Goal: Information Seeking & Learning: Learn about a topic

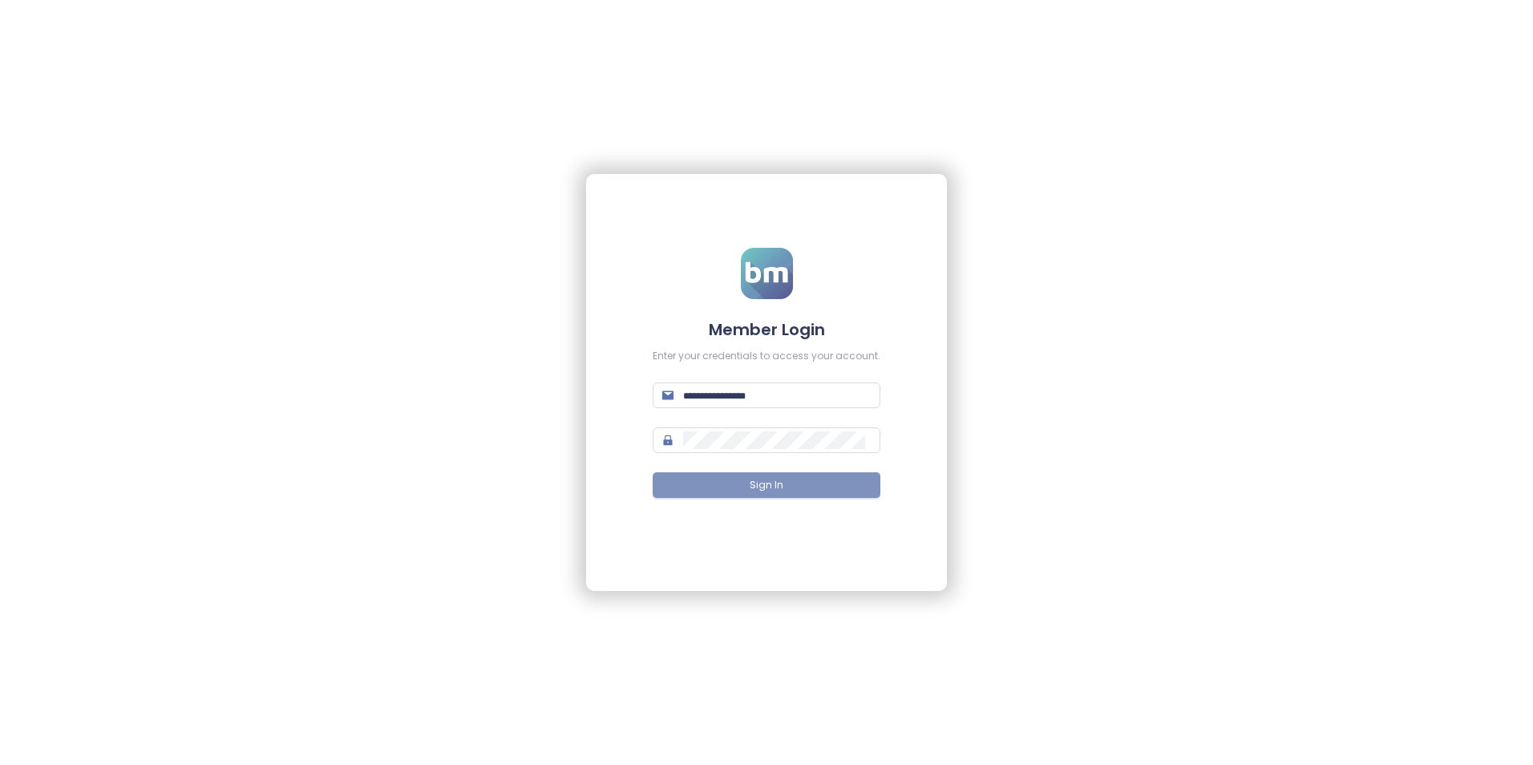
type input "**********"
click at [783, 485] on button "Sign In" at bounding box center [767, 485] width 228 height 26
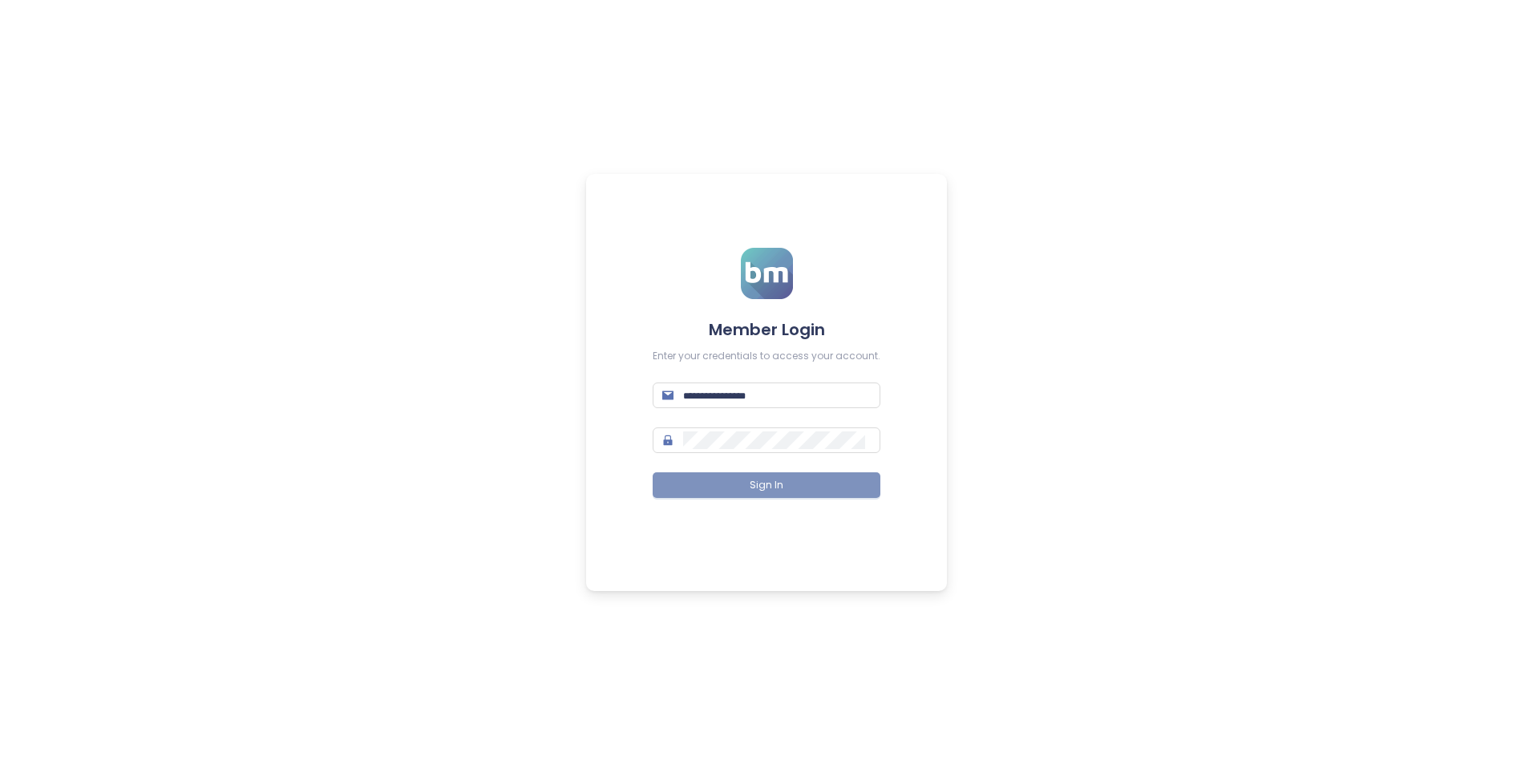
type input "**********"
click at [794, 494] on button "Sign In" at bounding box center [767, 485] width 228 height 26
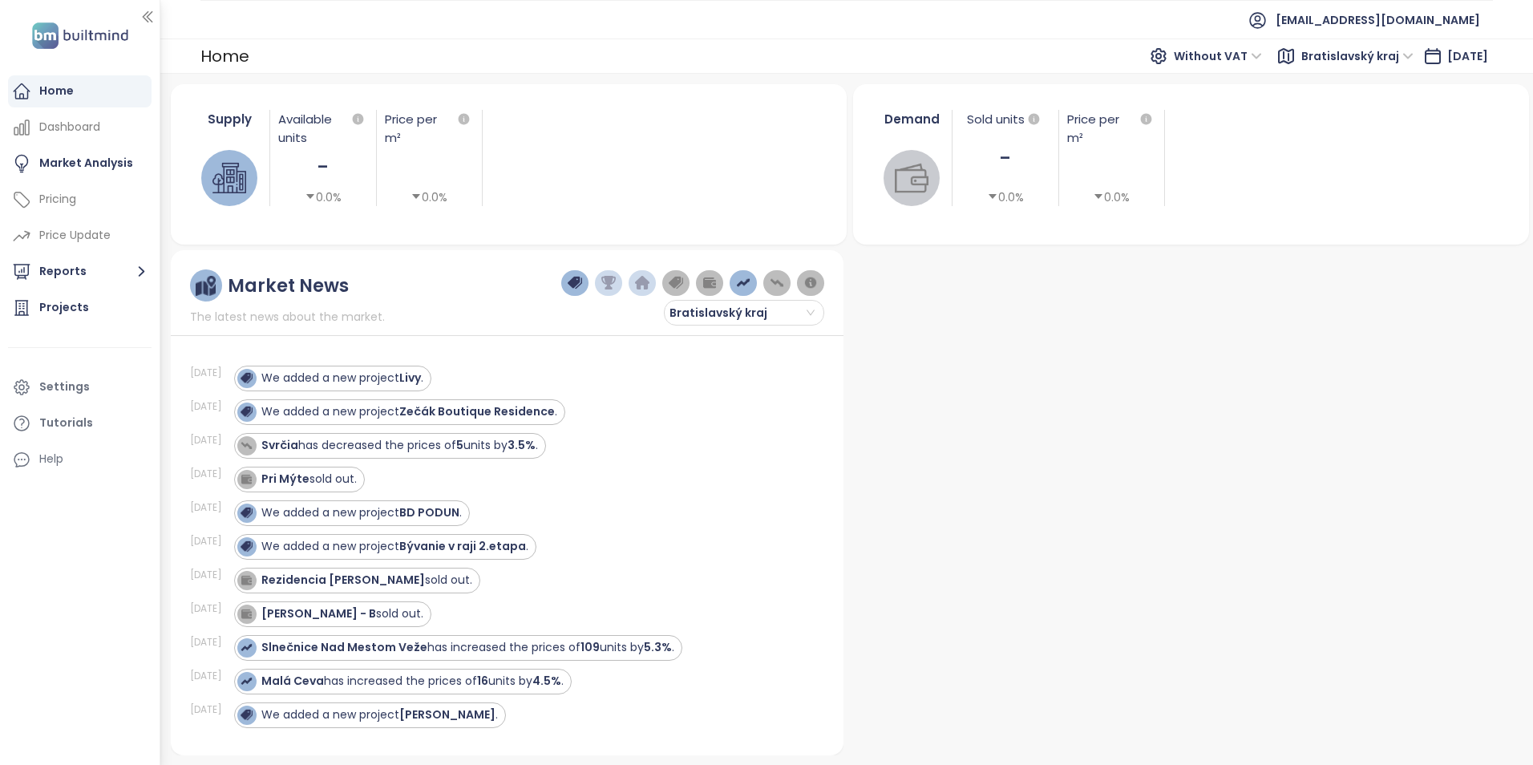
click at [1114, 431] on div at bounding box center [1186, 502] width 673 height 505
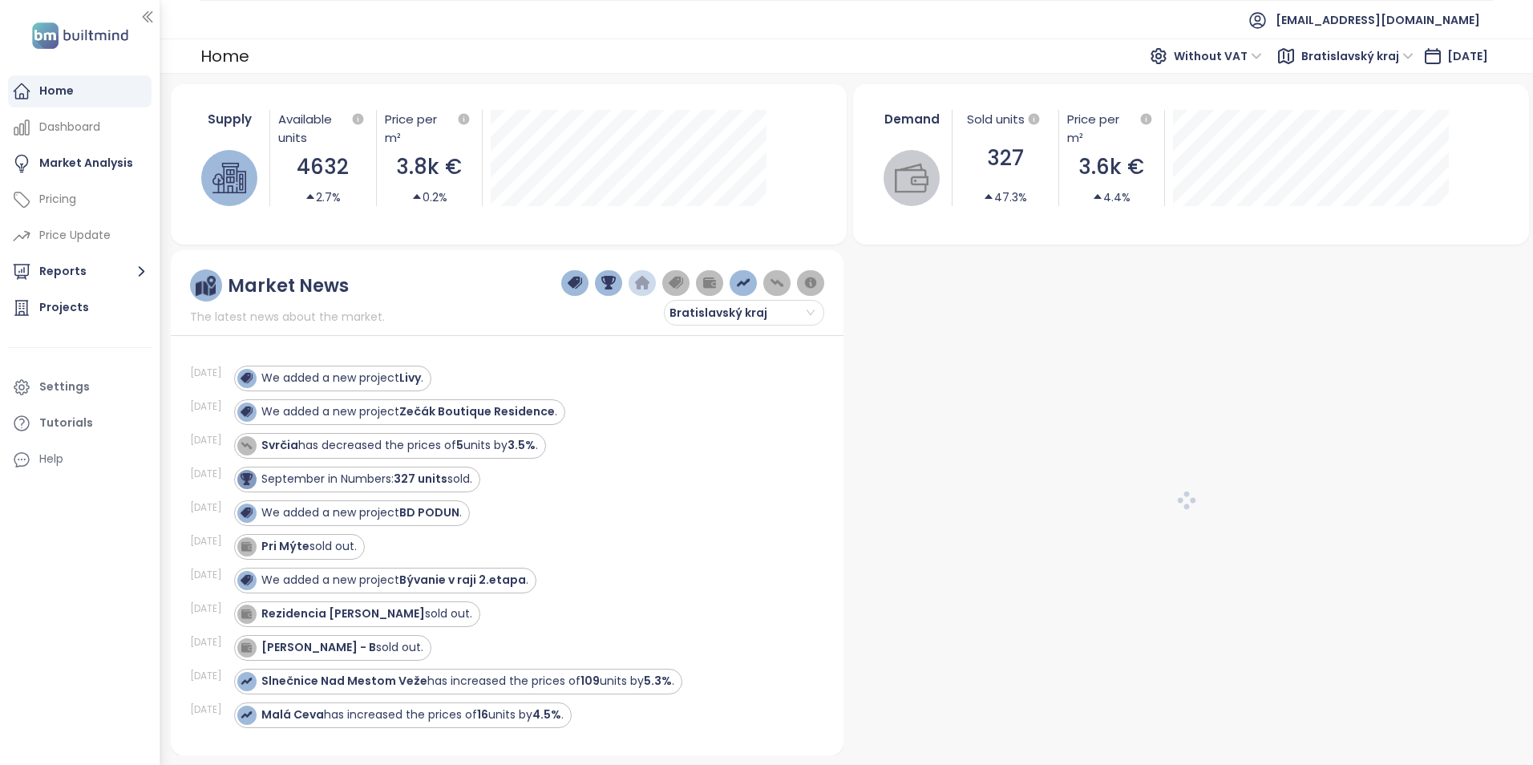
click at [1210, 512] on div at bounding box center [1186, 502] width 673 height 505
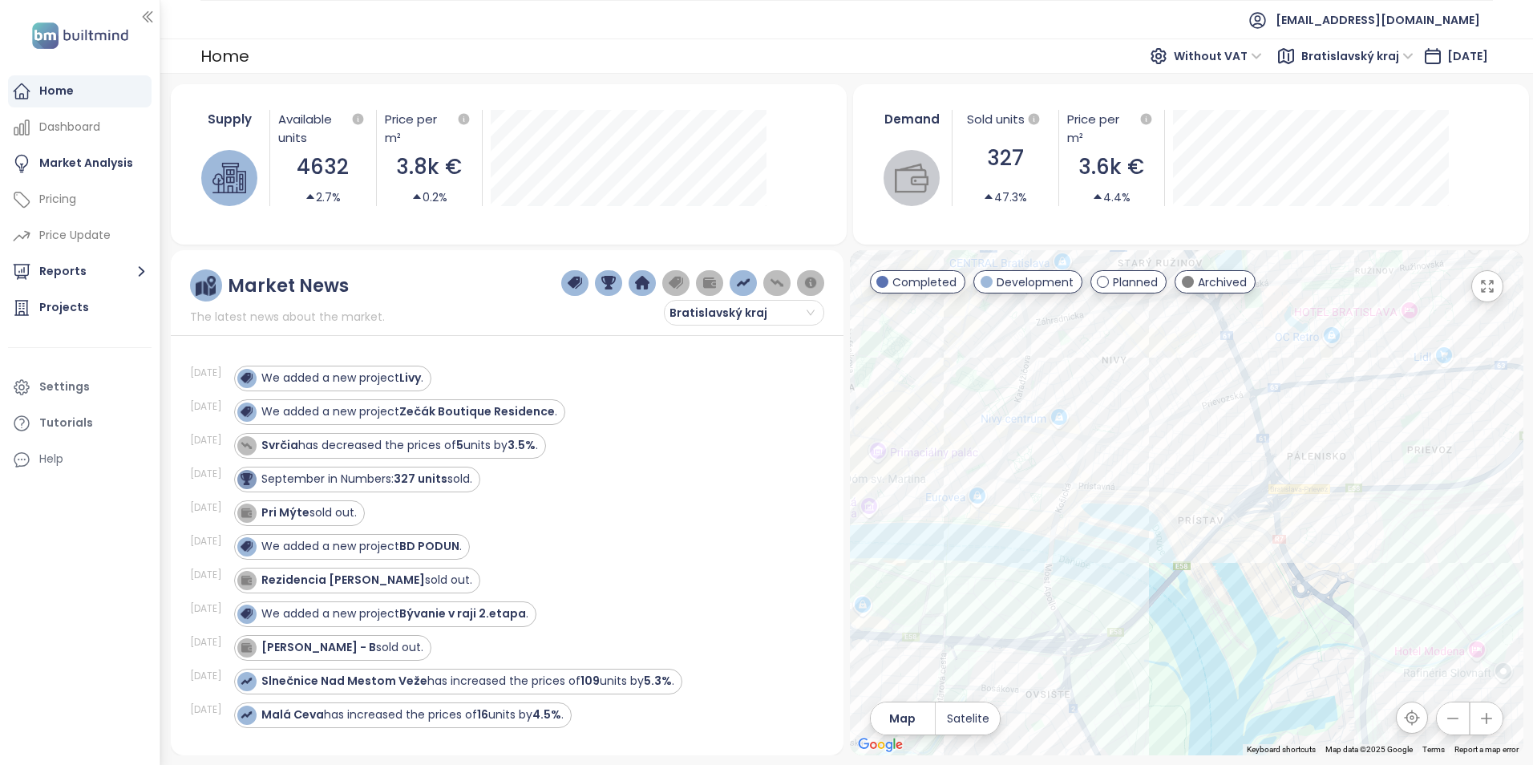
drag, startPoint x: 1219, startPoint y: 631, endPoint x: 1127, endPoint y: 390, distance: 257.3
click at [1127, 390] on div at bounding box center [1186, 502] width 673 height 505
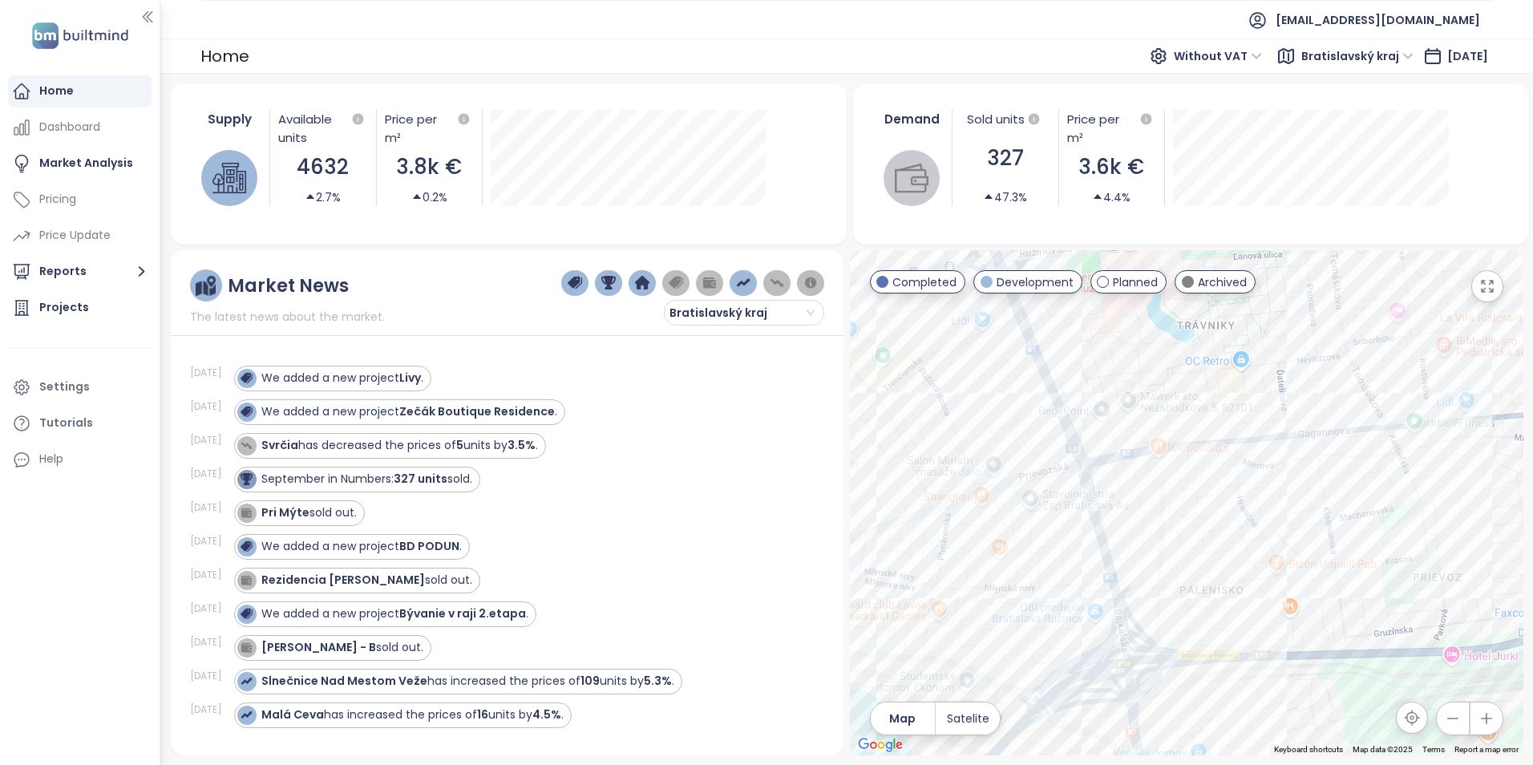
drag, startPoint x: 1393, startPoint y: 415, endPoint x: 1183, endPoint y: 514, distance: 232.8
click at [1183, 514] on div at bounding box center [1186, 502] width 673 height 505
click at [1325, 406] on div "Pont" at bounding box center [1186, 502] width 673 height 505
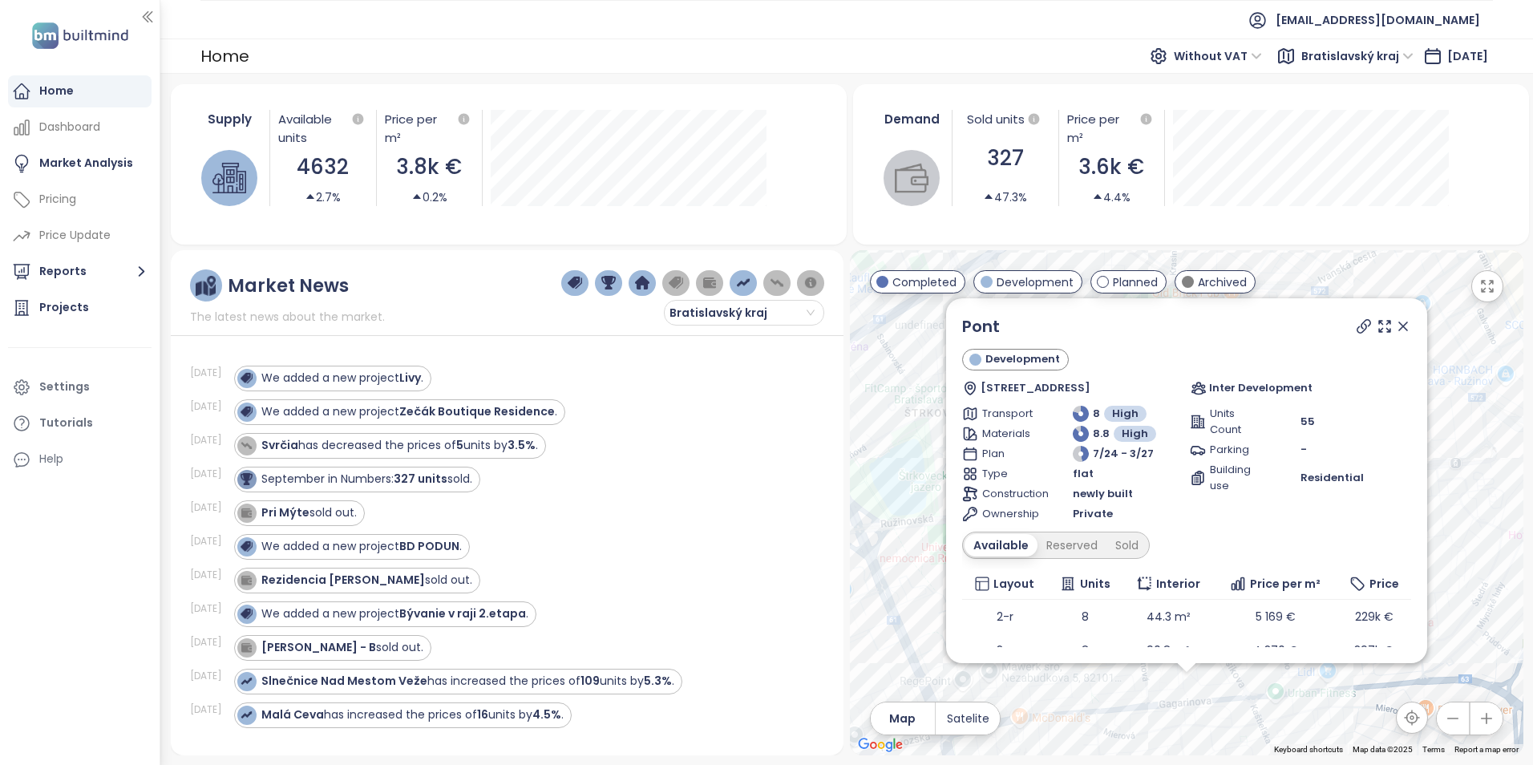
scroll to position [87, 0]
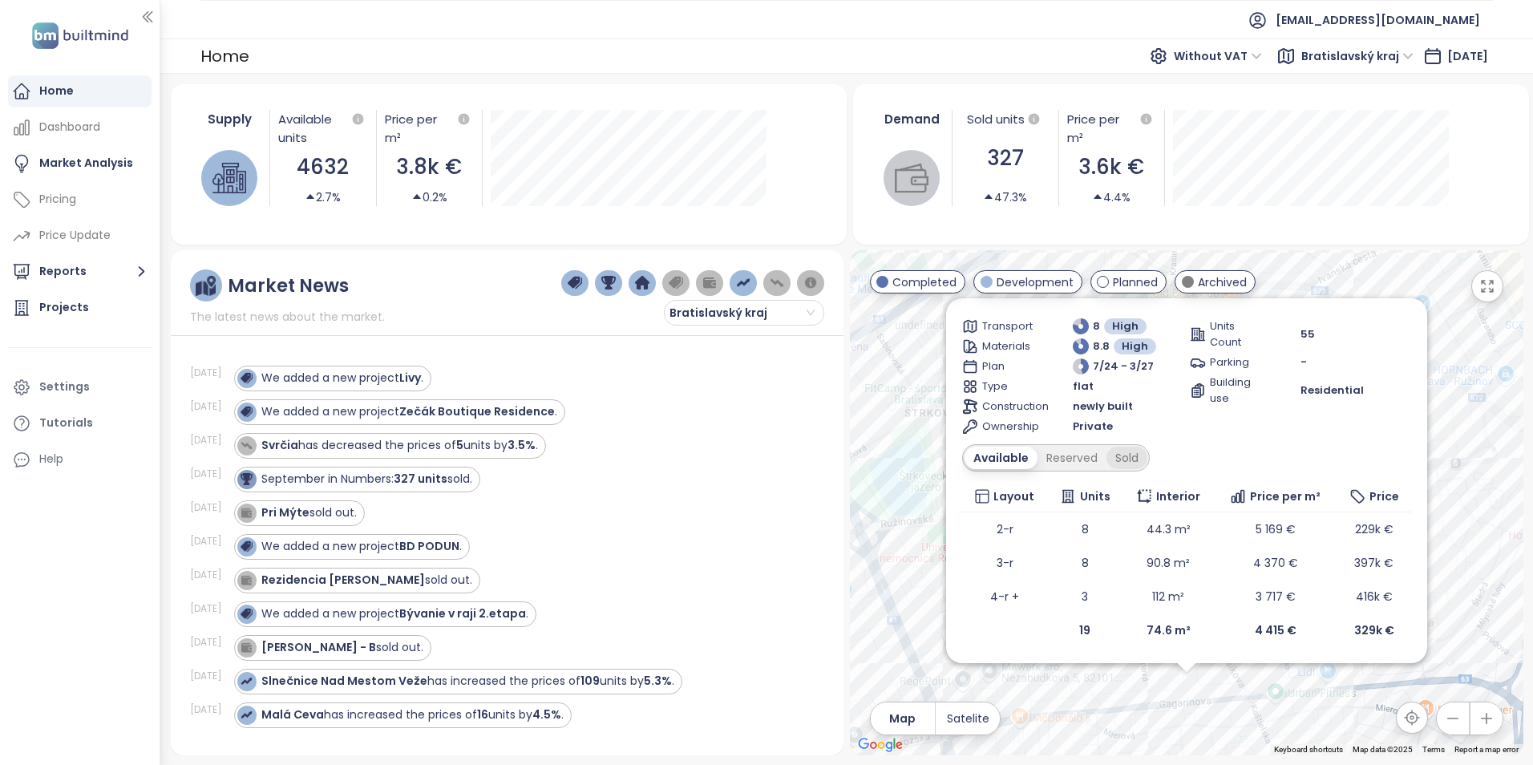
click at [1131, 456] on div "Sold" at bounding box center [1126, 458] width 41 height 22
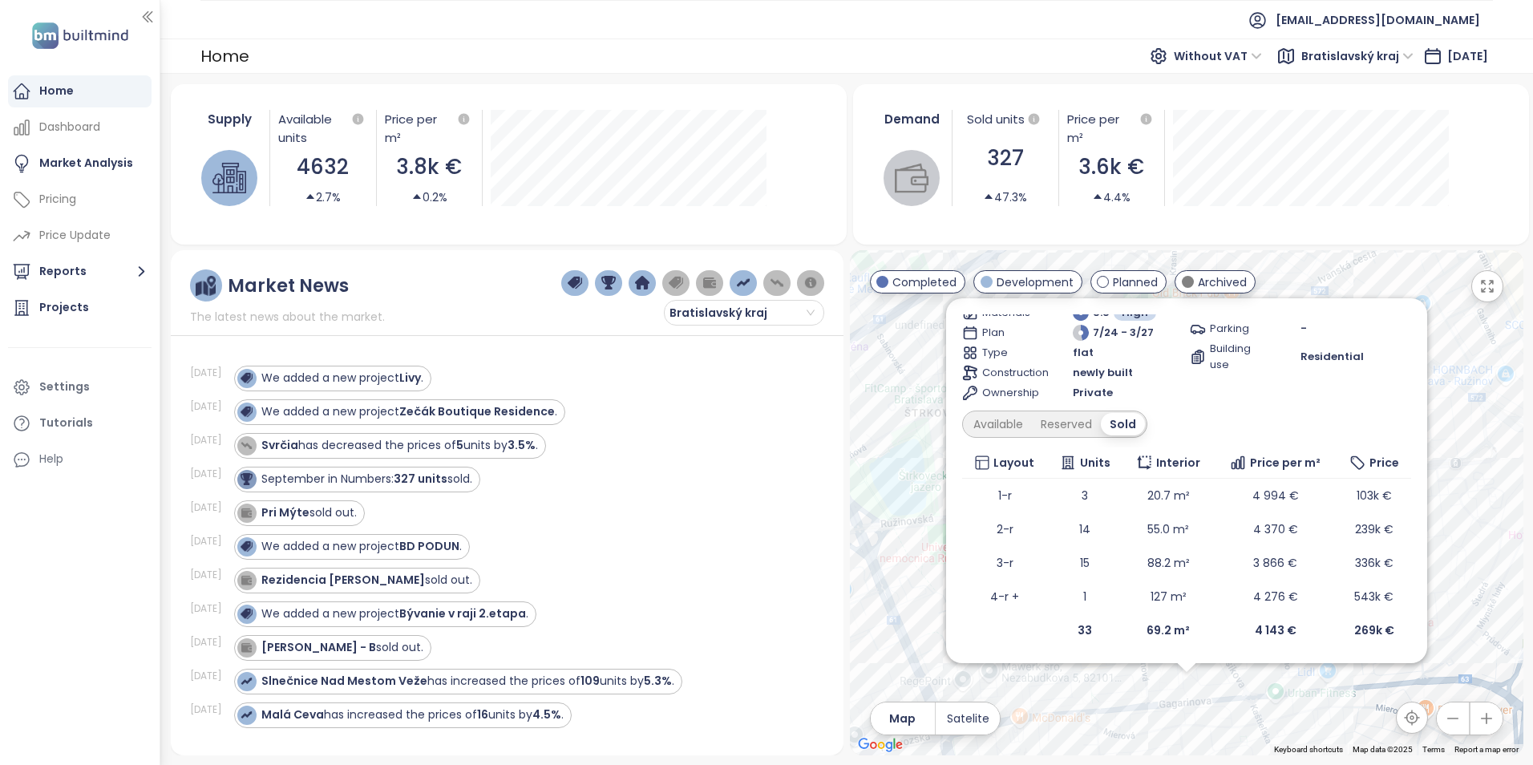
scroll to position [0, 0]
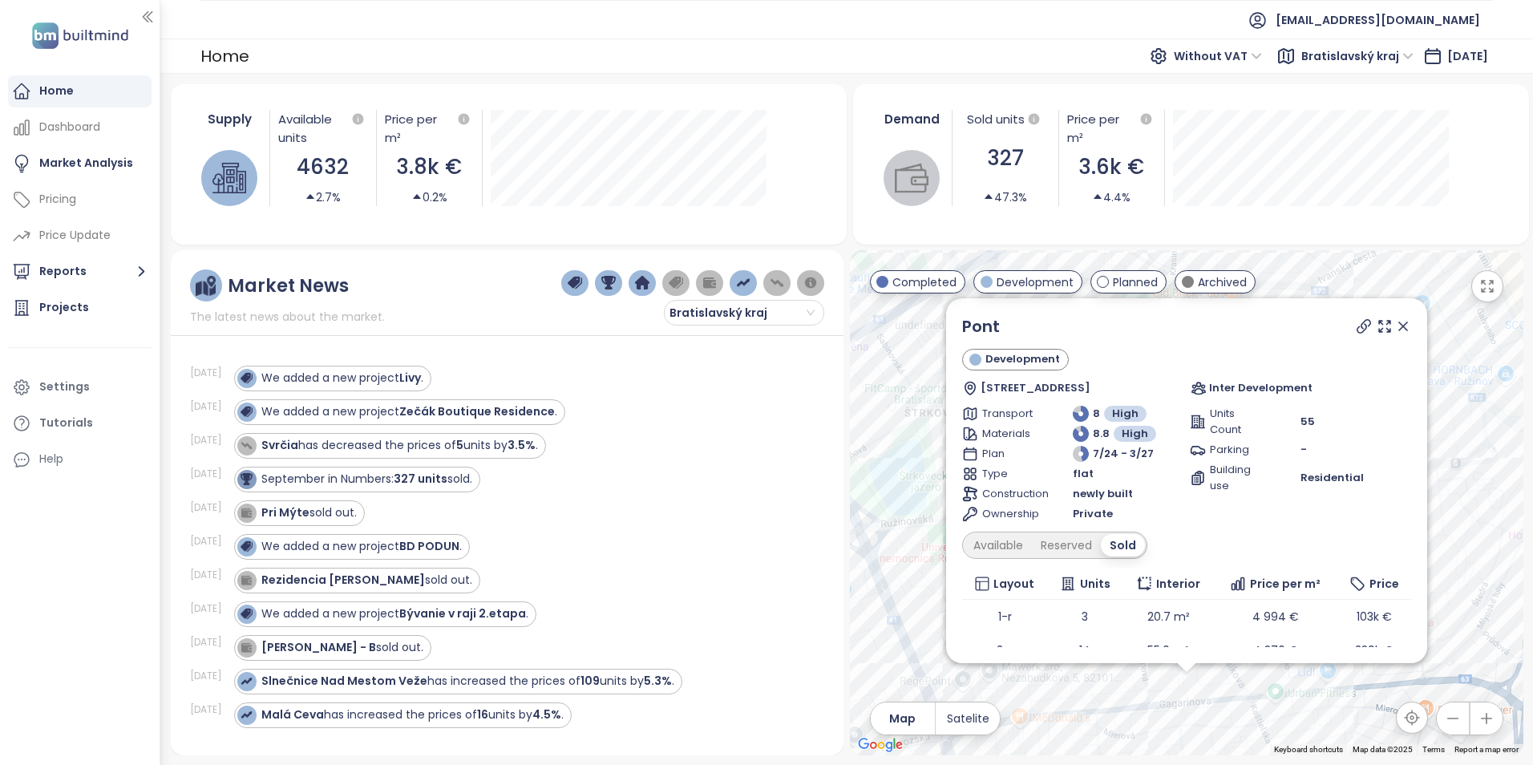
click at [1395, 331] on icon at bounding box center [1403, 326] width 16 height 16
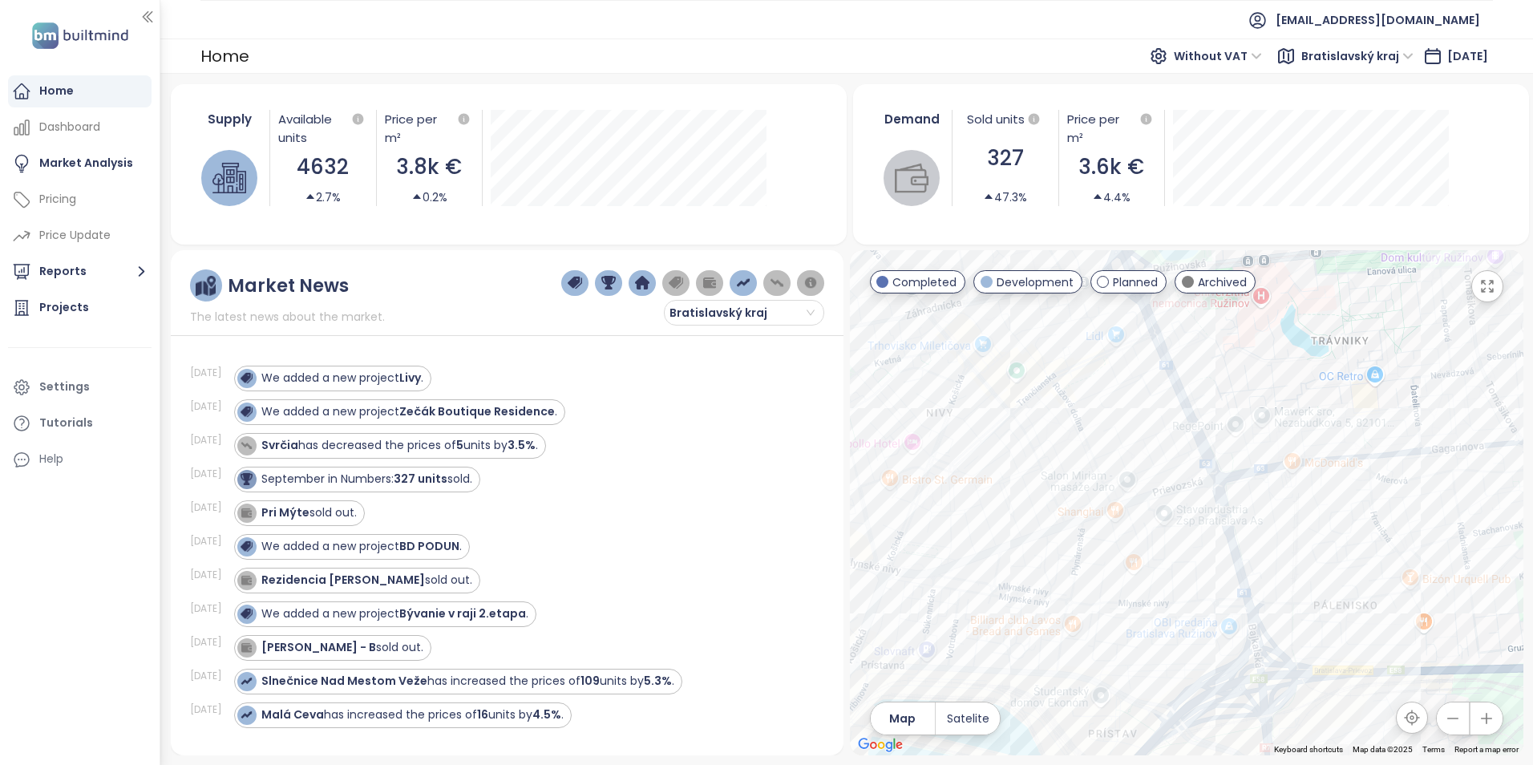
drag, startPoint x: 1041, startPoint y: 617, endPoint x: 1327, endPoint y: 351, distance: 390.9
click at [1327, 351] on div at bounding box center [1186, 502] width 673 height 505
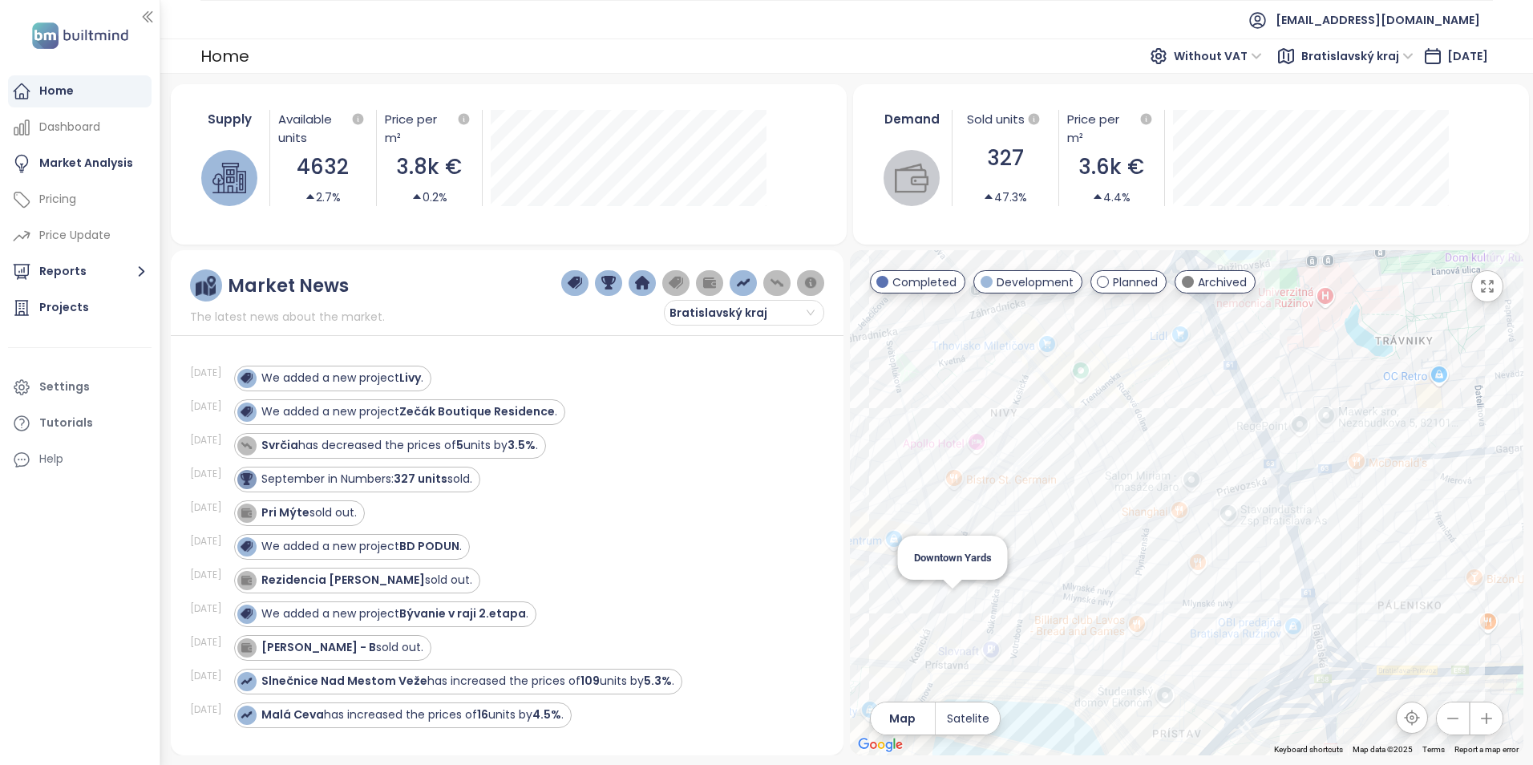
click at [957, 601] on div "Downtown Yards" at bounding box center [1186, 502] width 673 height 505
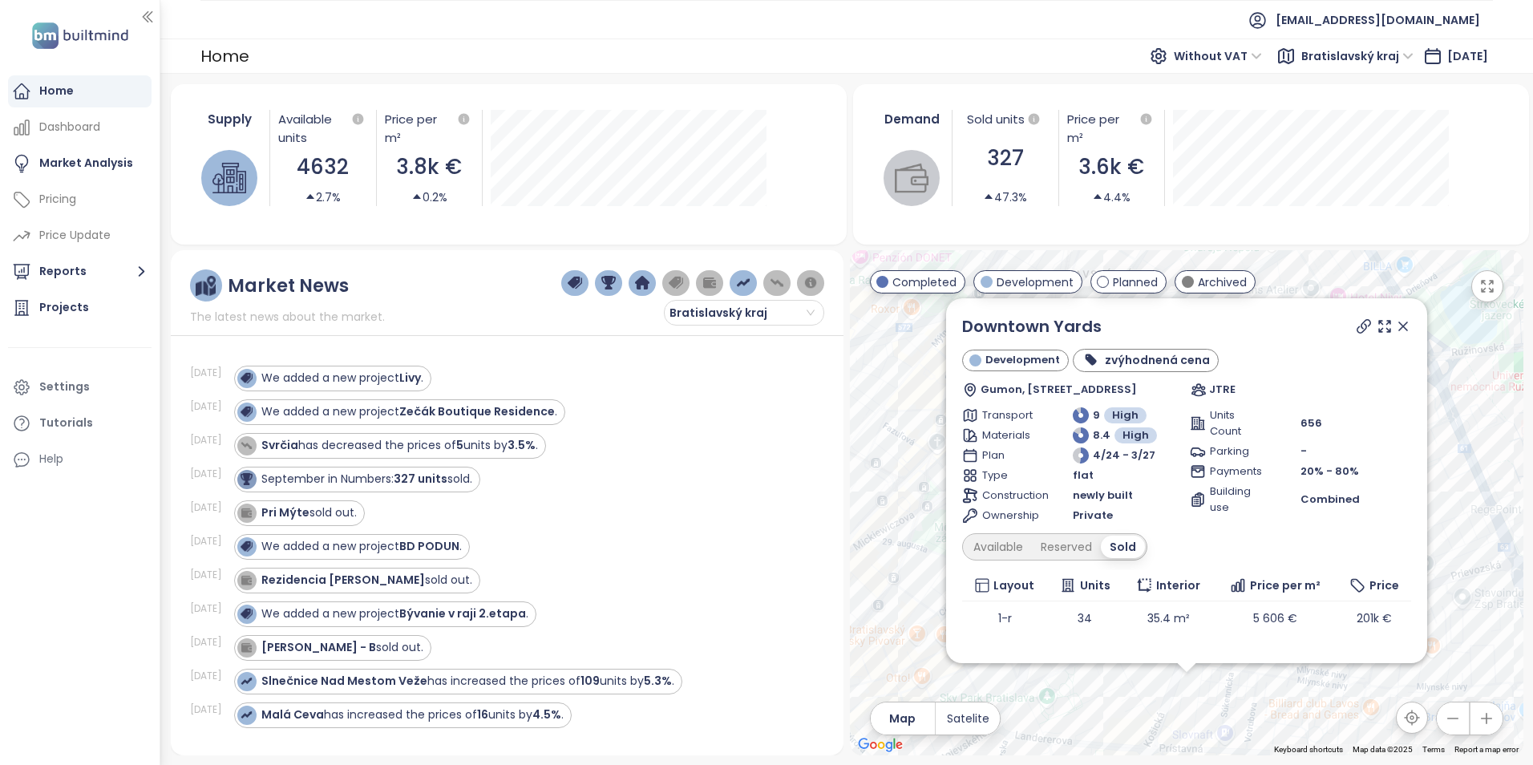
scroll to position [123, 0]
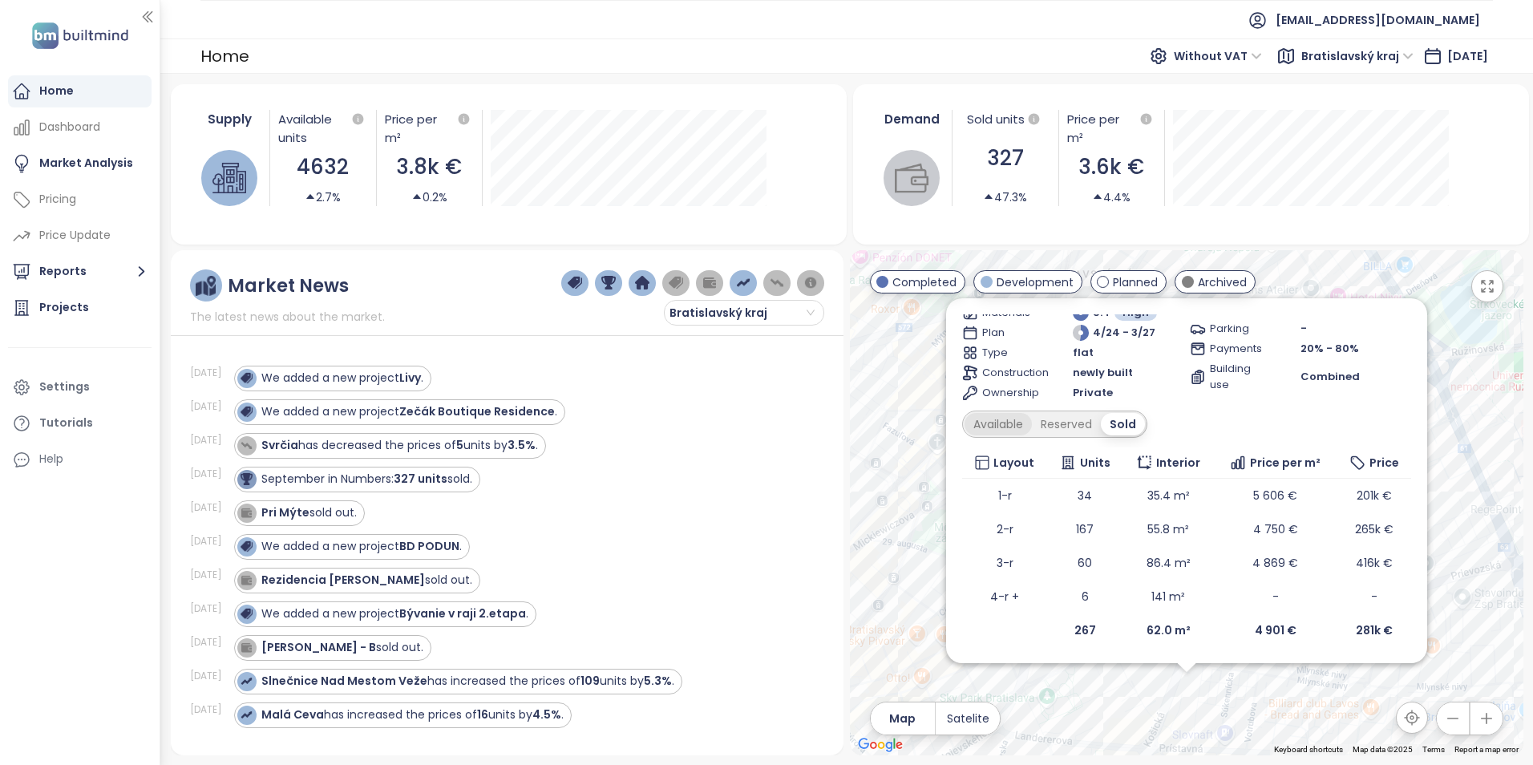
click at [1002, 419] on div "Available" at bounding box center [998, 424] width 67 height 22
click at [1134, 419] on div "Sold" at bounding box center [1126, 424] width 41 height 22
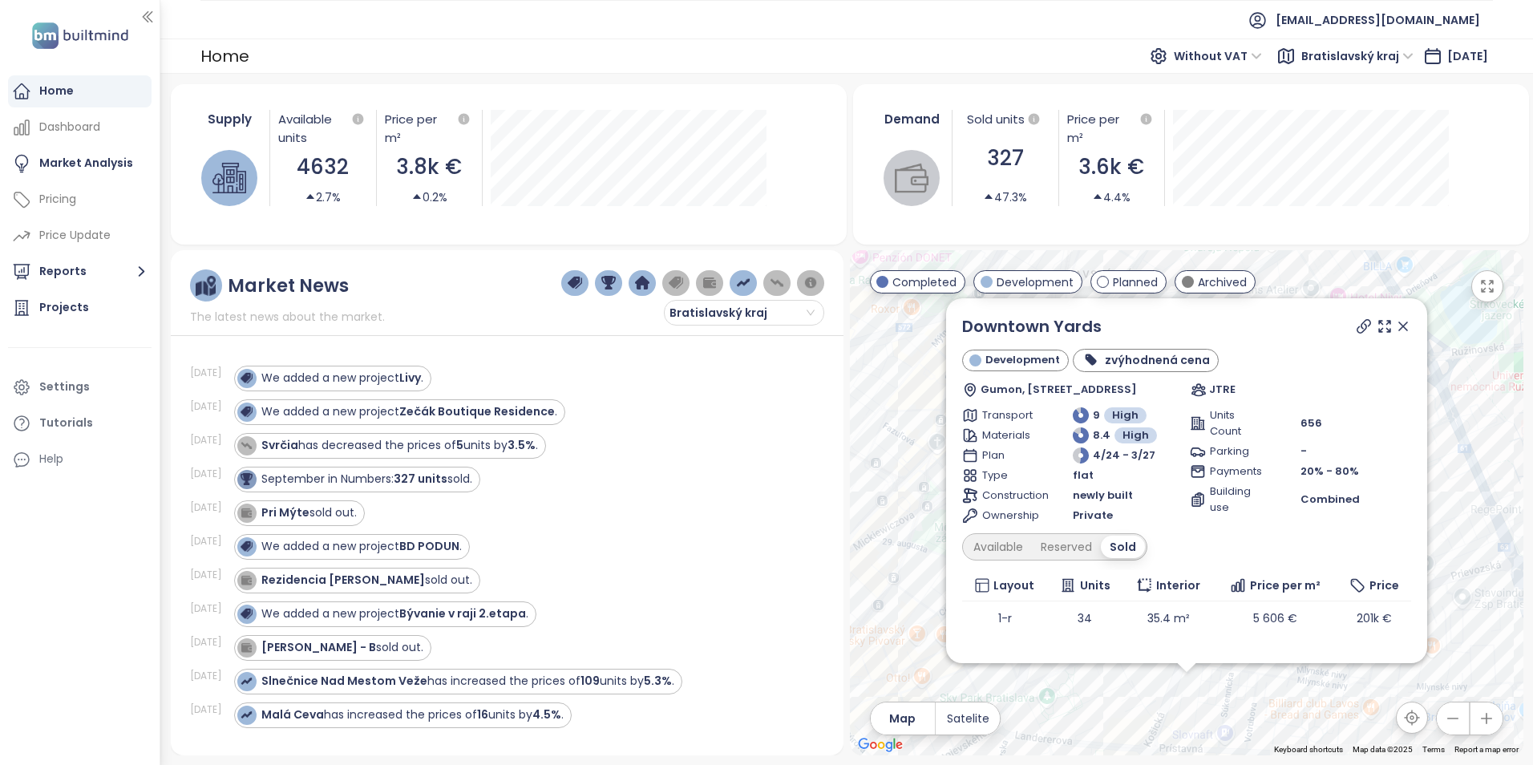
click at [1395, 326] on icon at bounding box center [1403, 326] width 16 height 16
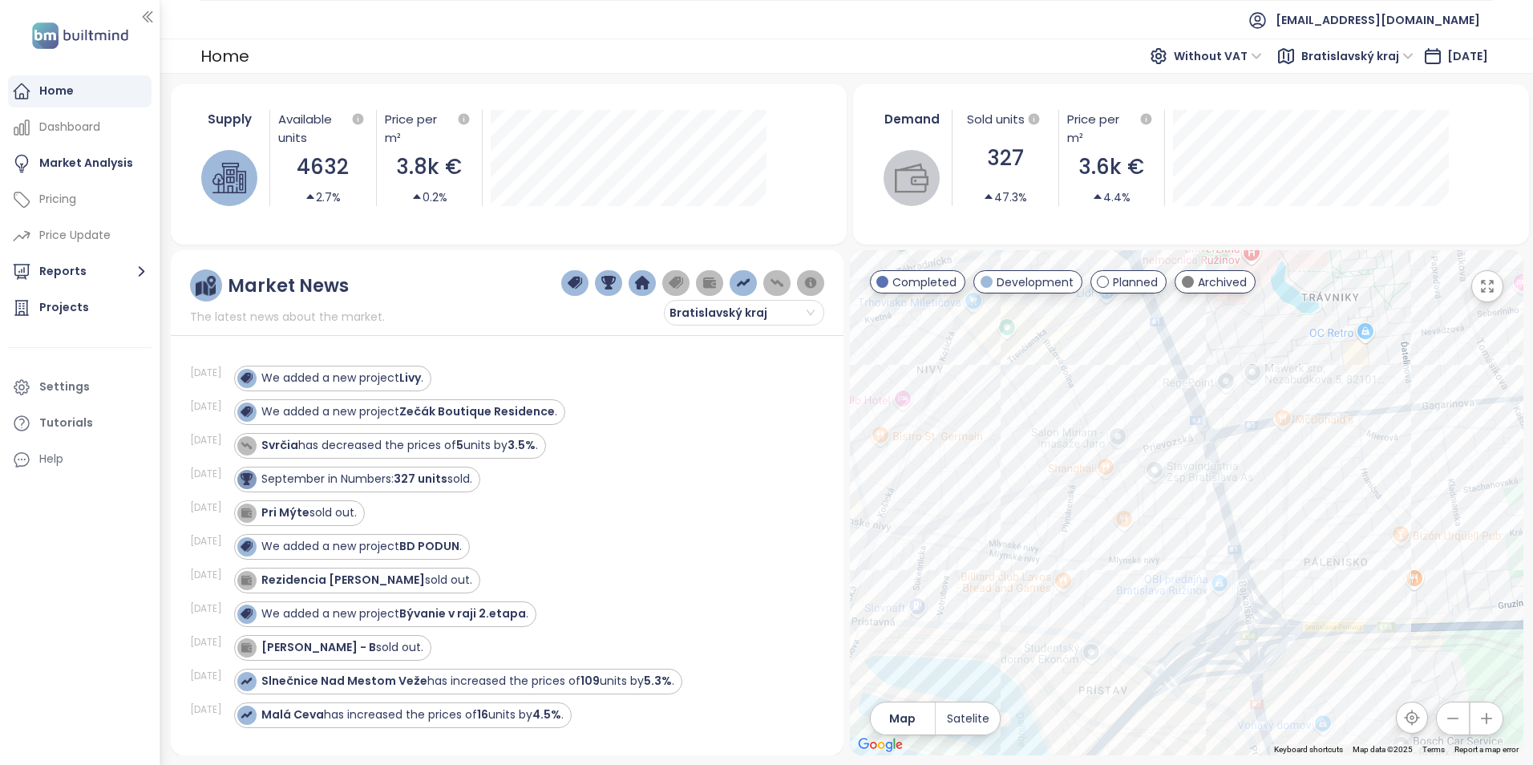
drag, startPoint x: 1314, startPoint y: 587, endPoint x: 1004, endPoint y: 461, distance: 334.9
click at [1004, 461] on div at bounding box center [1186, 502] width 673 height 505
click at [1112, 497] on div "Pri Mlynoch" at bounding box center [1186, 502] width 673 height 505
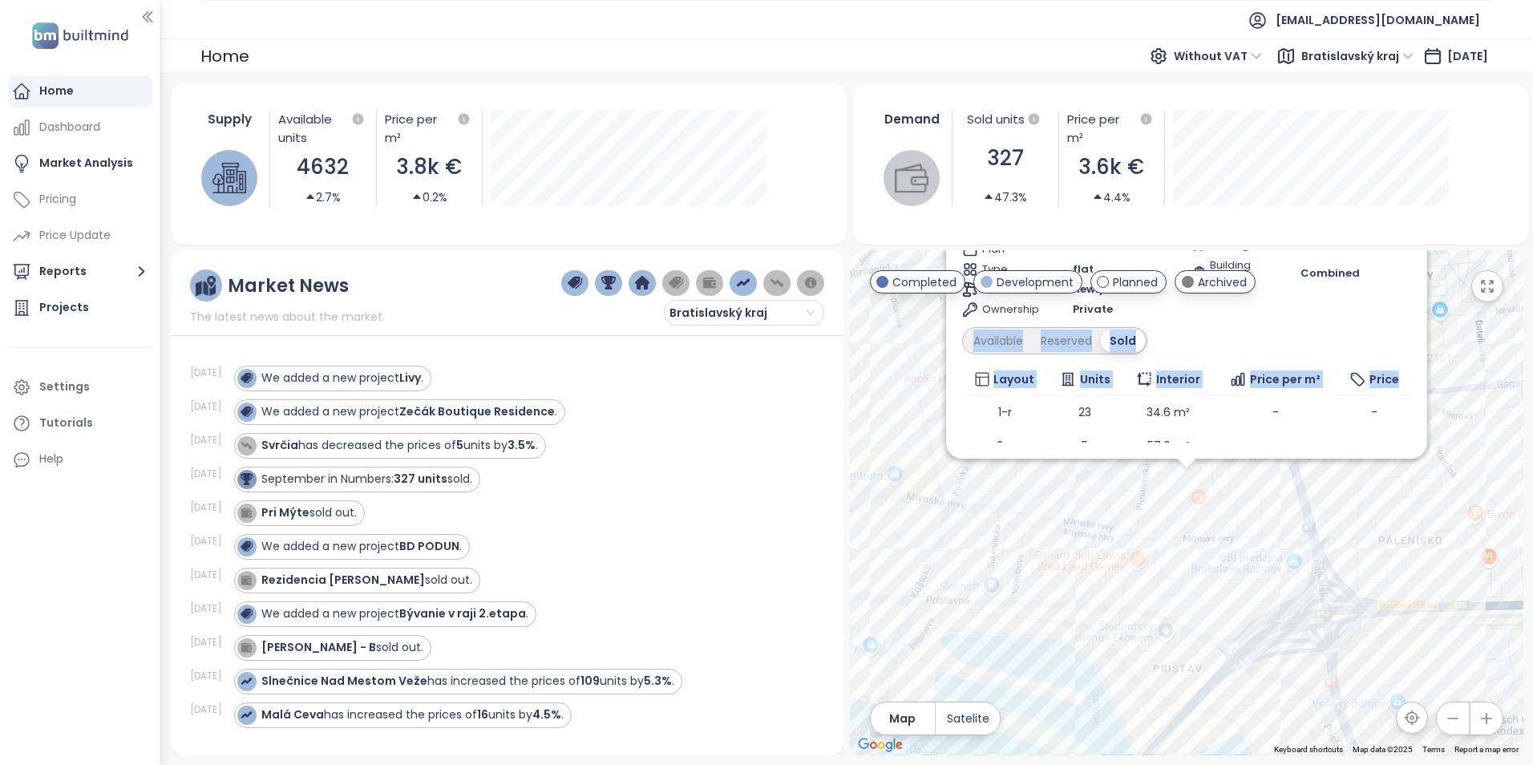
drag, startPoint x: 1397, startPoint y: 296, endPoint x: 1398, endPoint y: 386, distance: 90.6
click at [1398, 386] on div "Pri Mlynoch Development Jarabinková 6, 821 09 Bratislava, Slovakia IURIS Group …" at bounding box center [1186, 337] width 449 height 454
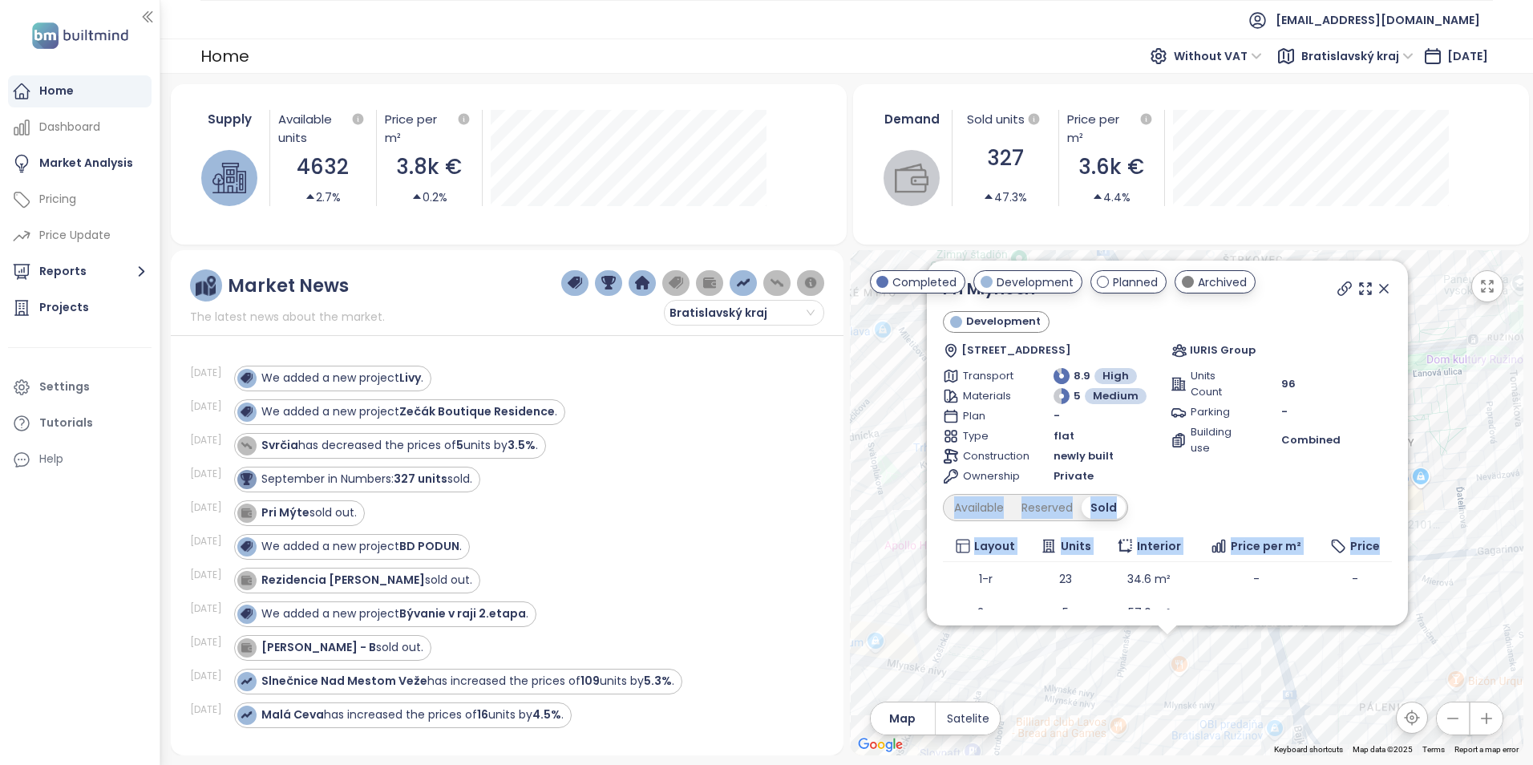
drag, startPoint x: 1461, startPoint y: 532, endPoint x: 1447, endPoint y: 597, distance: 65.6
click at [1447, 597] on div "Pri Mlynoch Development Jarabinková 6, 821 09 Bratislava, Slovakia IURIS Group …" at bounding box center [1186, 502] width 673 height 505
click at [1321, 487] on div "Pri Mlynoch Development Jarabinková 6, 821 09 Bratislava, Slovakia IURIS Group …" at bounding box center [1167, 504] width 449 height 454
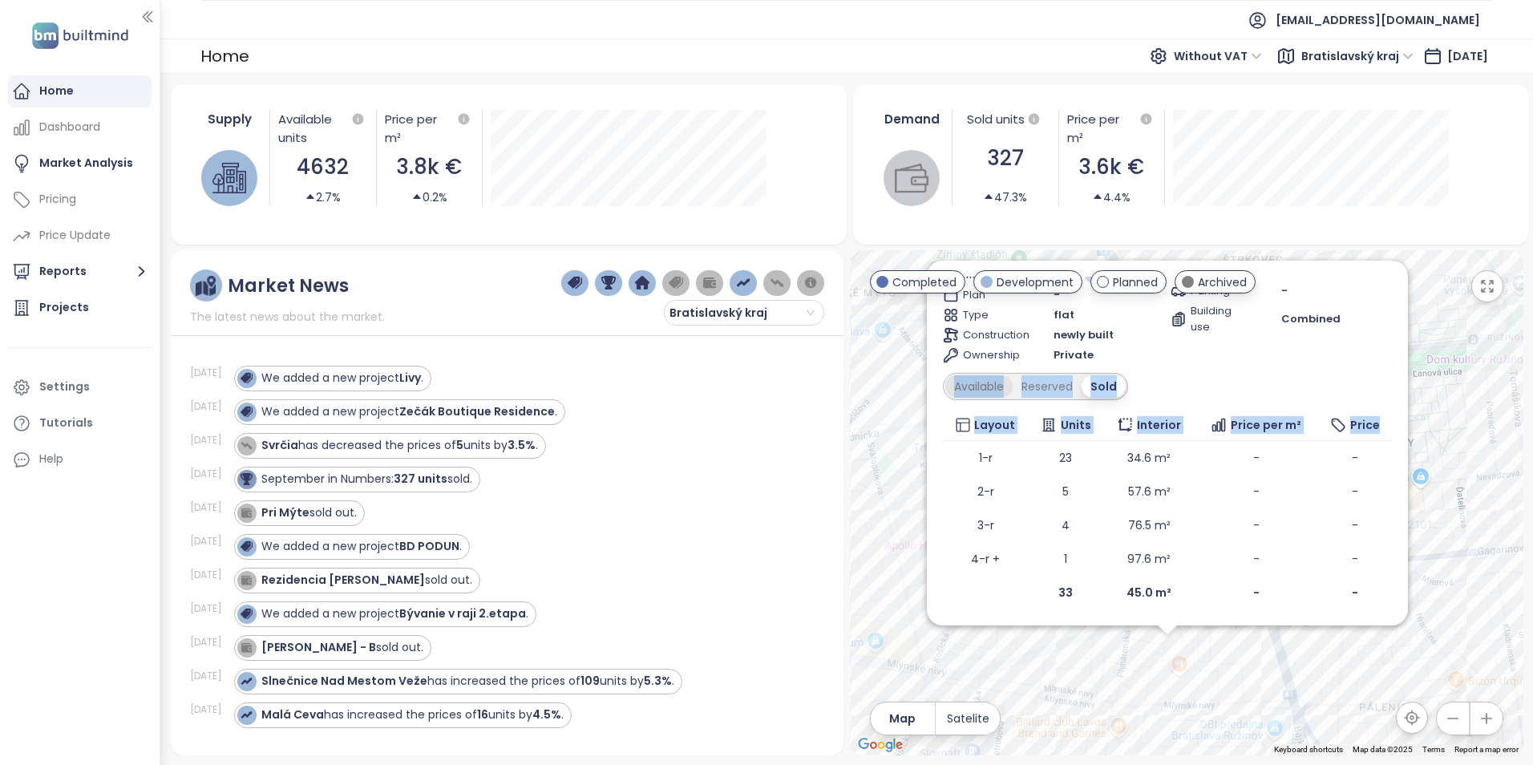
click at [995, 386] on div "Available" at bounding box center [978, 386] width 67 height 22
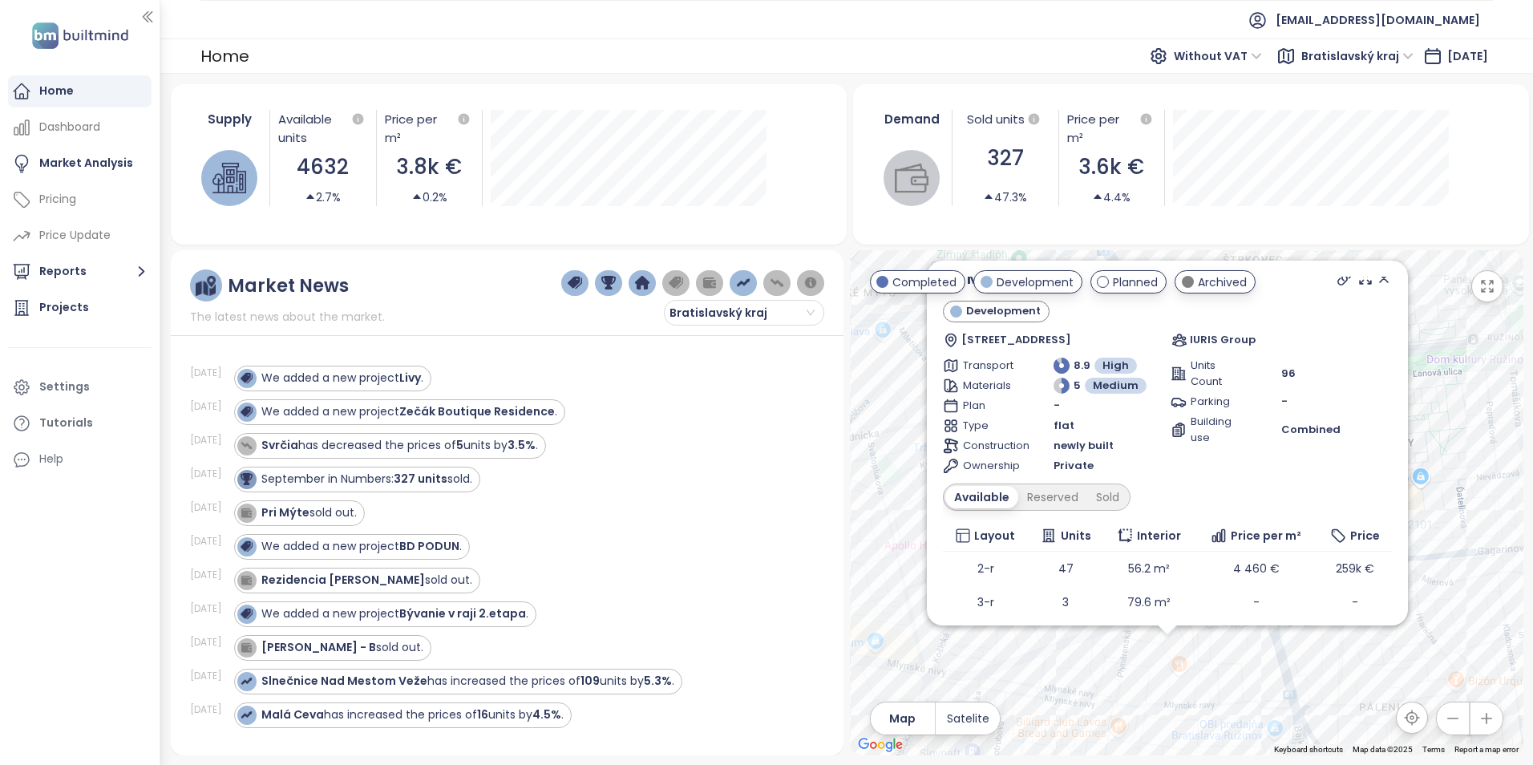
scroll to position [0, 0]
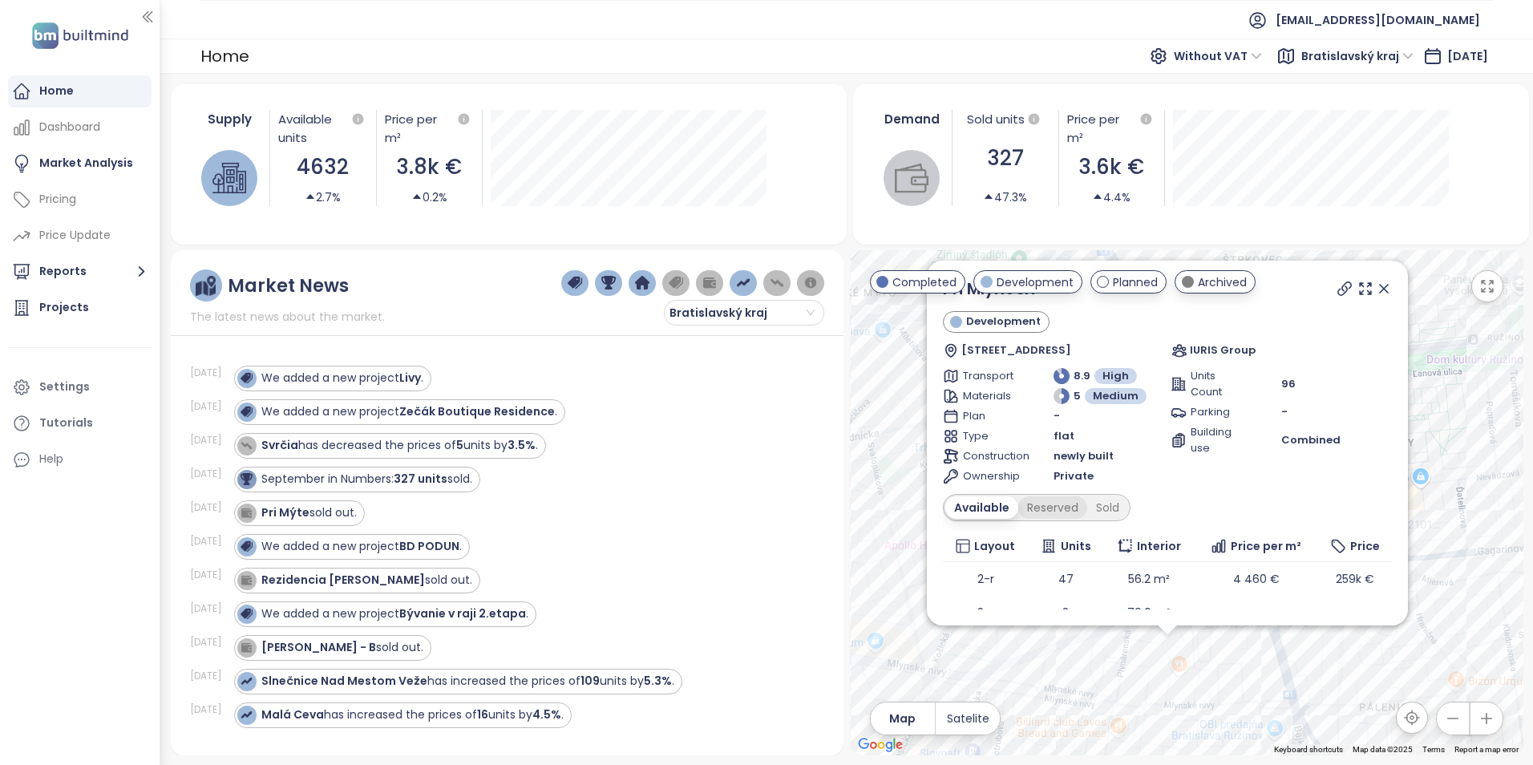
click at [1044, 509] on div "Reserved" at bounding box center [1052, 507] width 69 height 22
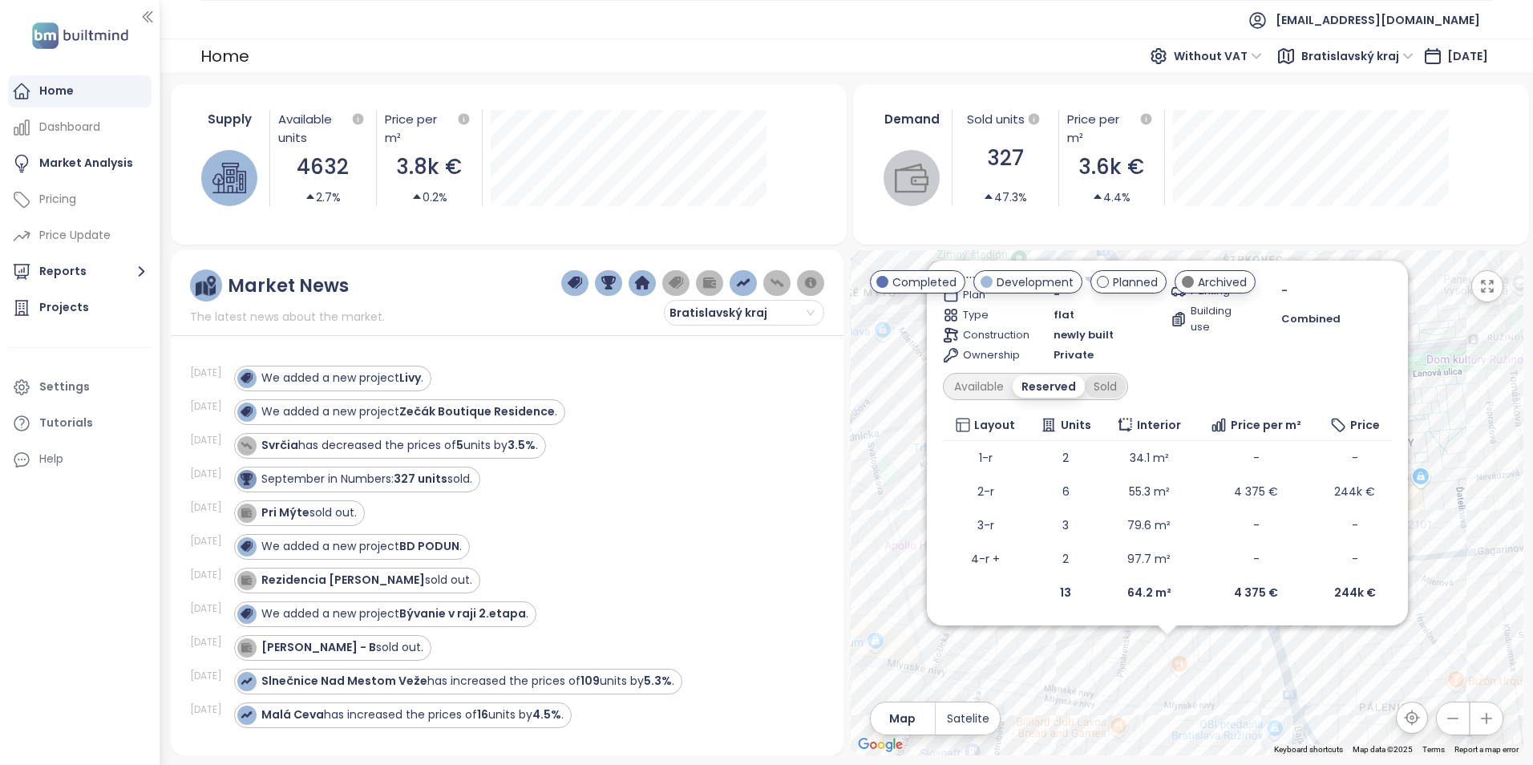
click at [1095, 386] on div "Sold" at bounding box center [1105, 386] width 41 height 22
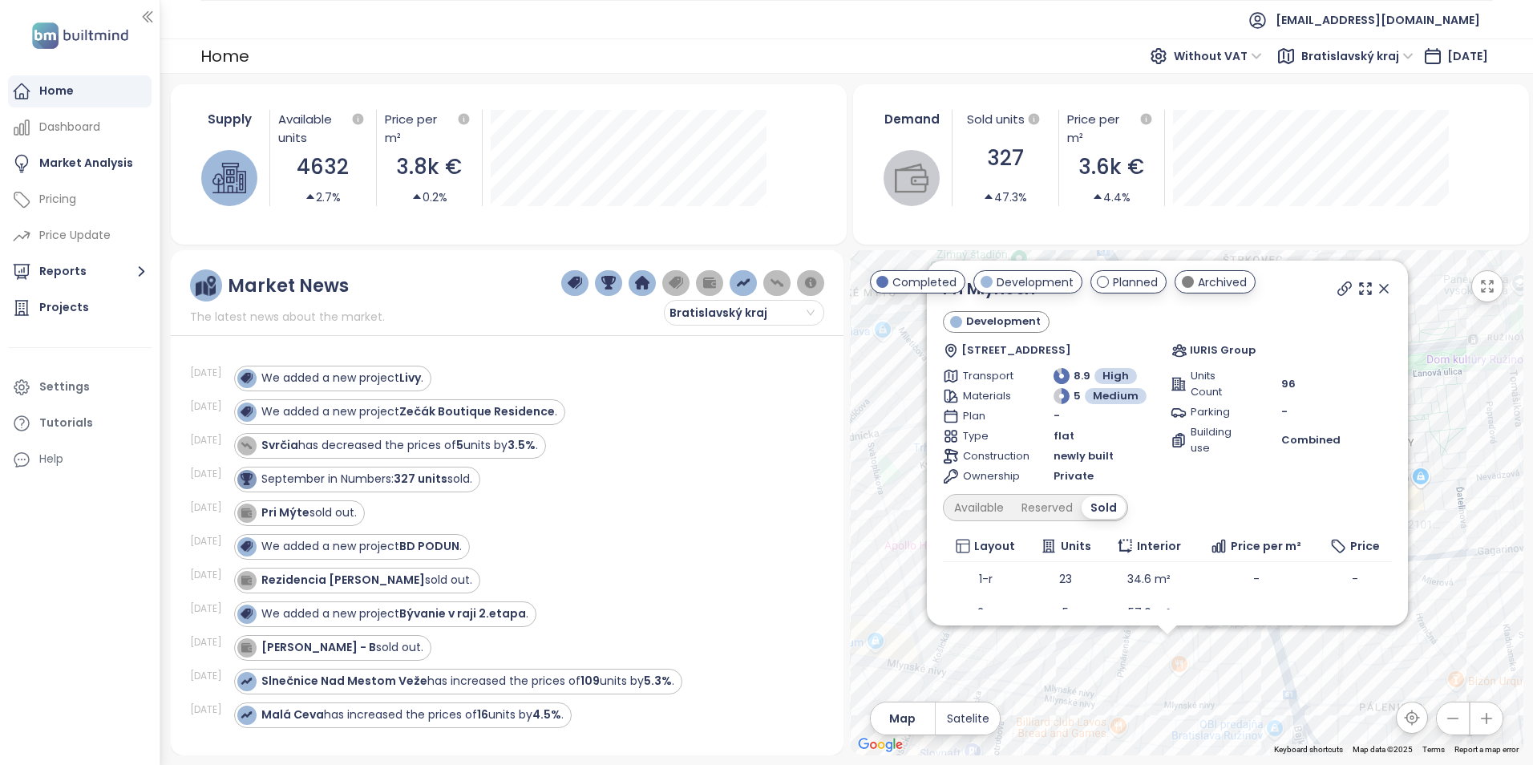
drag, startPoint x: 1369, startPoint y: 286, endPoint x: 1335, endPoint y: 473, distance: 190.0
click at [1380, 286] on icon at bounding box center [1384, 289] width 8 height 8
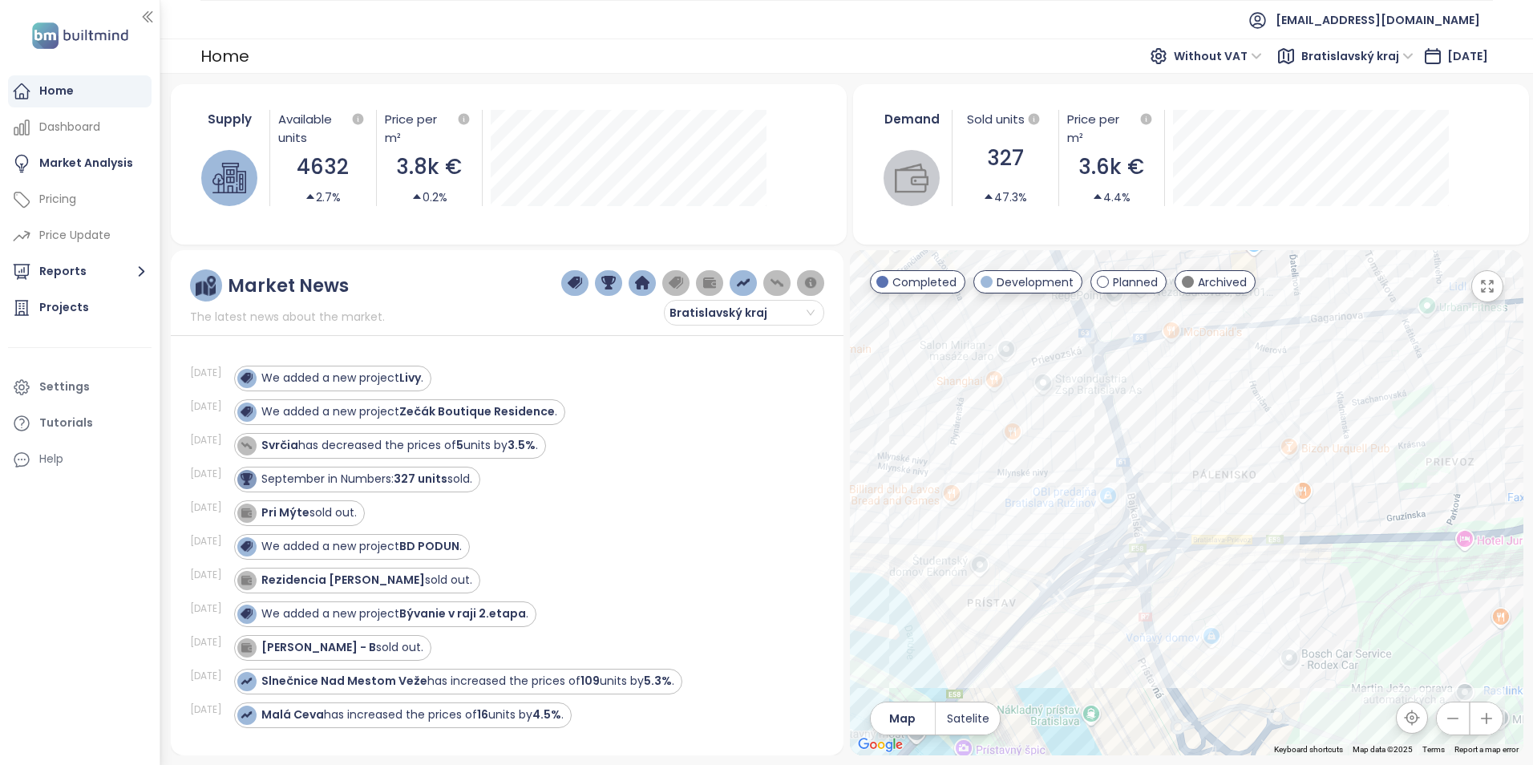
drag, startPoint x: 1345, startPoint y: 657, endPoint x: 1179, endPoint y: 423, distance: 288.1
click at [1179, 423] on div at bounding box center [1186, 502] width 673 height 505
click at [1031, 491] on div "Mlynárka" at bounding box center [1186, 502] width 673 height 505
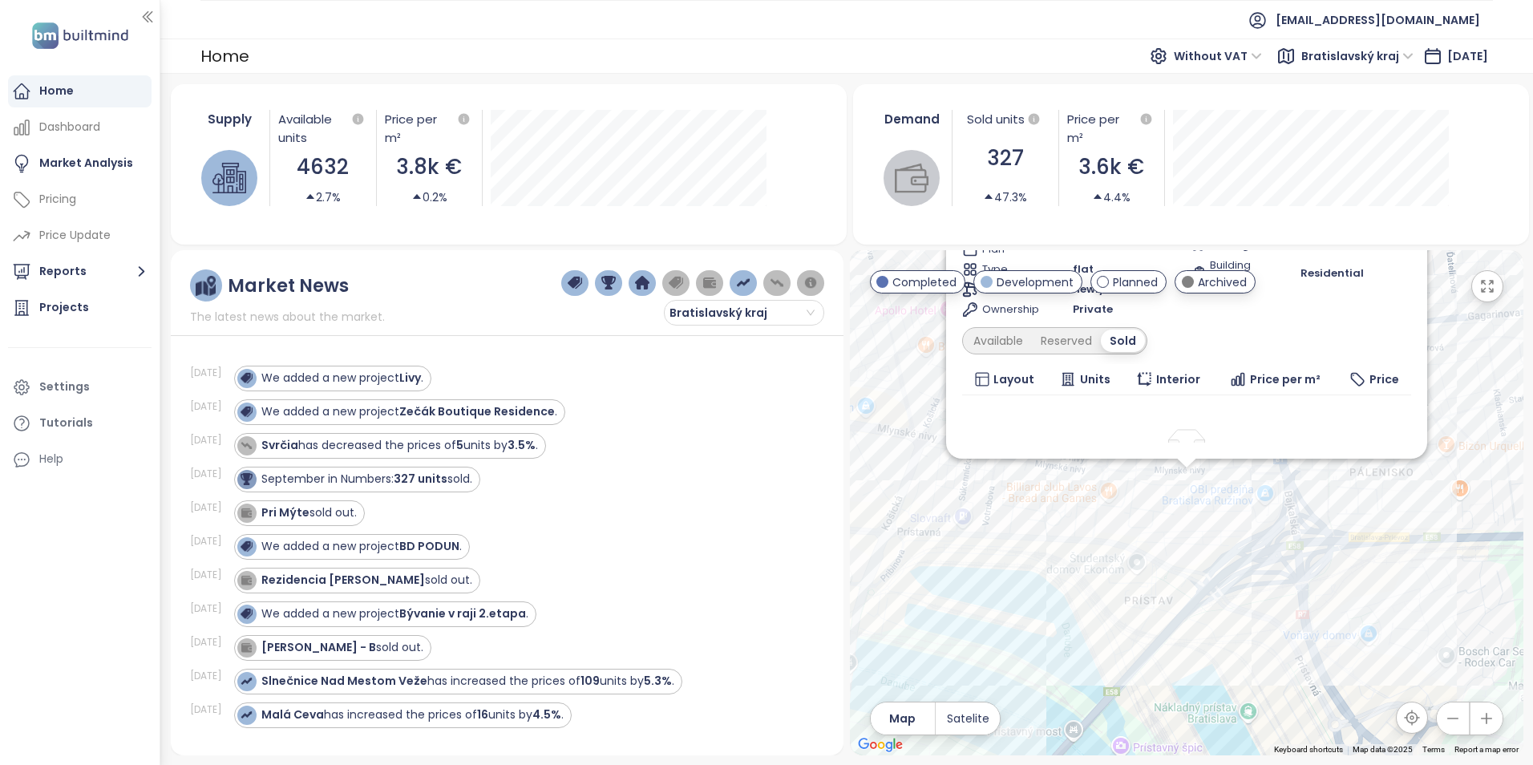
scroll to position [110, 0]
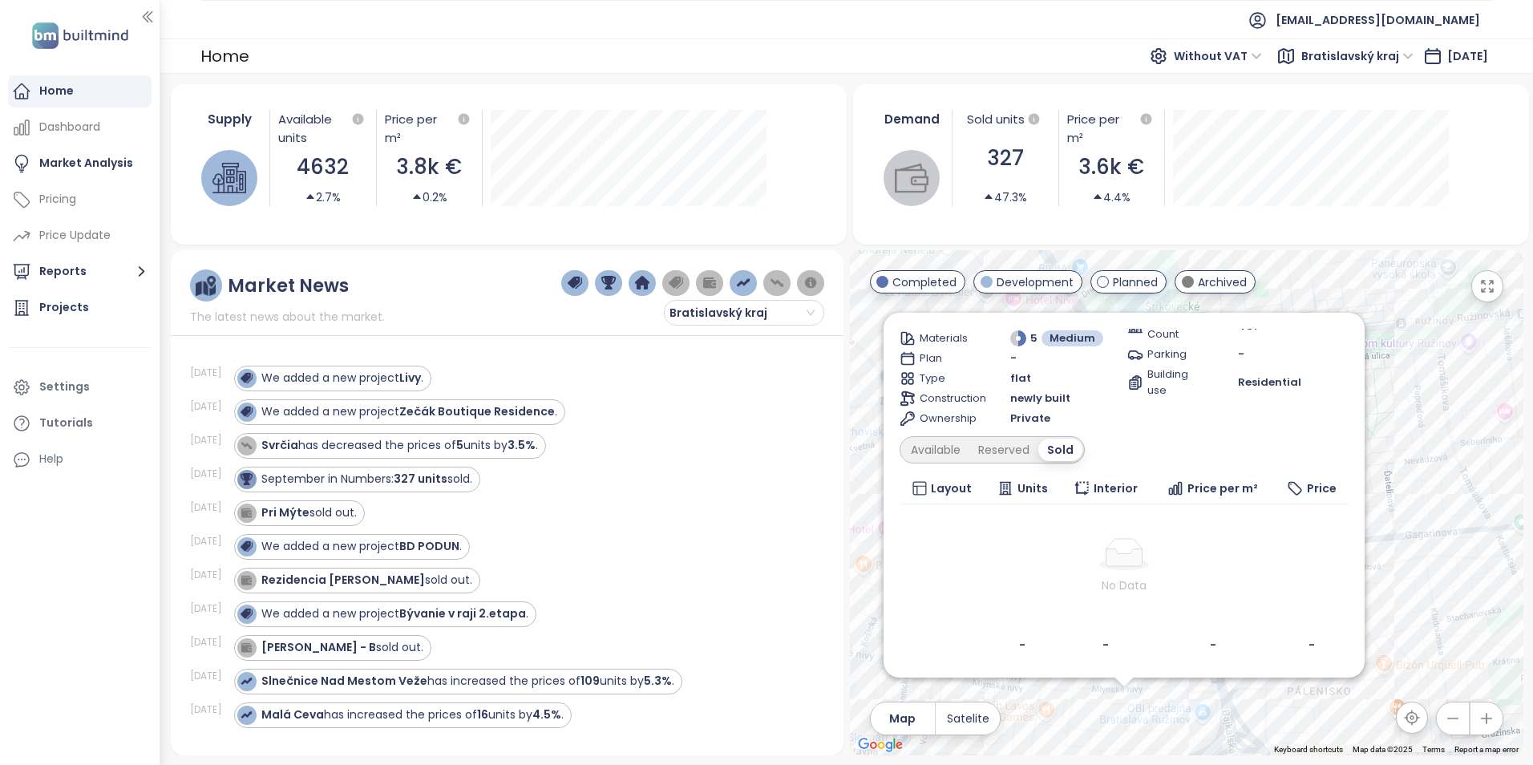
drag, startPoint x: 1259, startPoint y: 628, endPoint x: 1162, endPoint y: 628, distance: 97.0
click at [1236, 760] on div "Supply Available units 4632 2.7% Price per m² 3.8k € 0.2% Demand Sold units 327…" at bounding box center [846, 419] width 1373 height 691
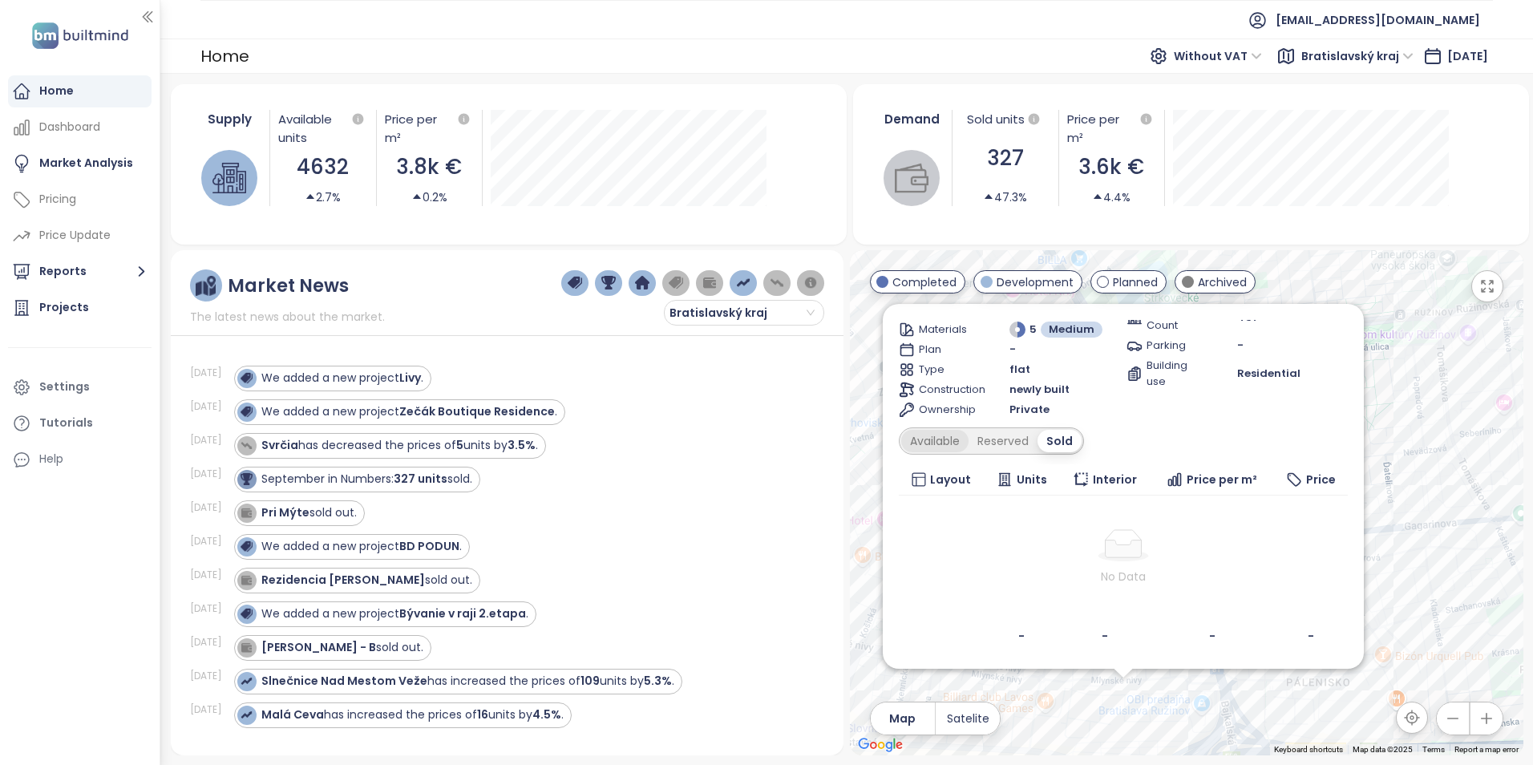
click at [946, 437] on div "Available" at bounding box center [934, 441] width 67 height 22
click at [1011, 438] on div "Reserved" at bounding box center [1008, 441] width 69 height 22
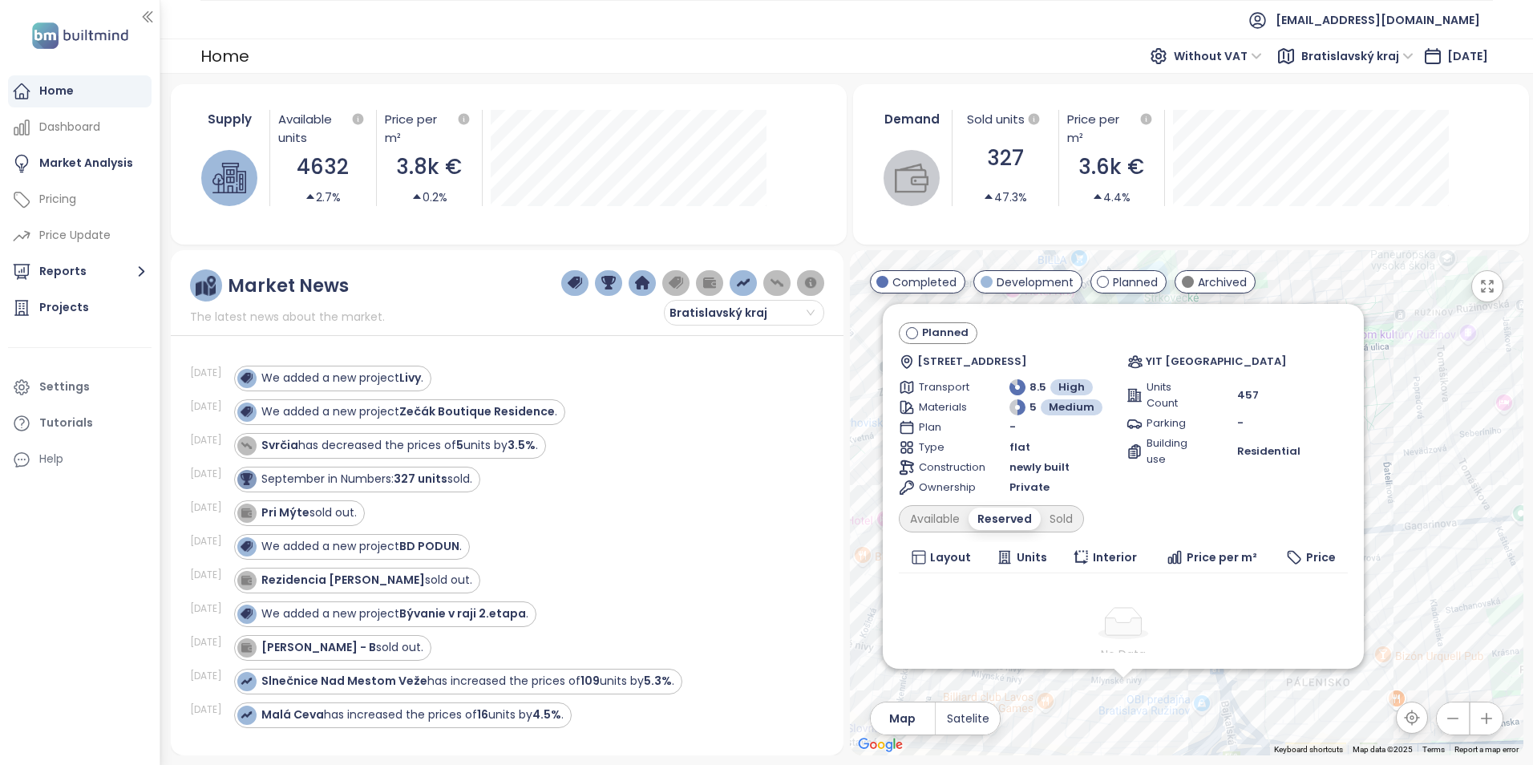
scroll to position [0, 0]
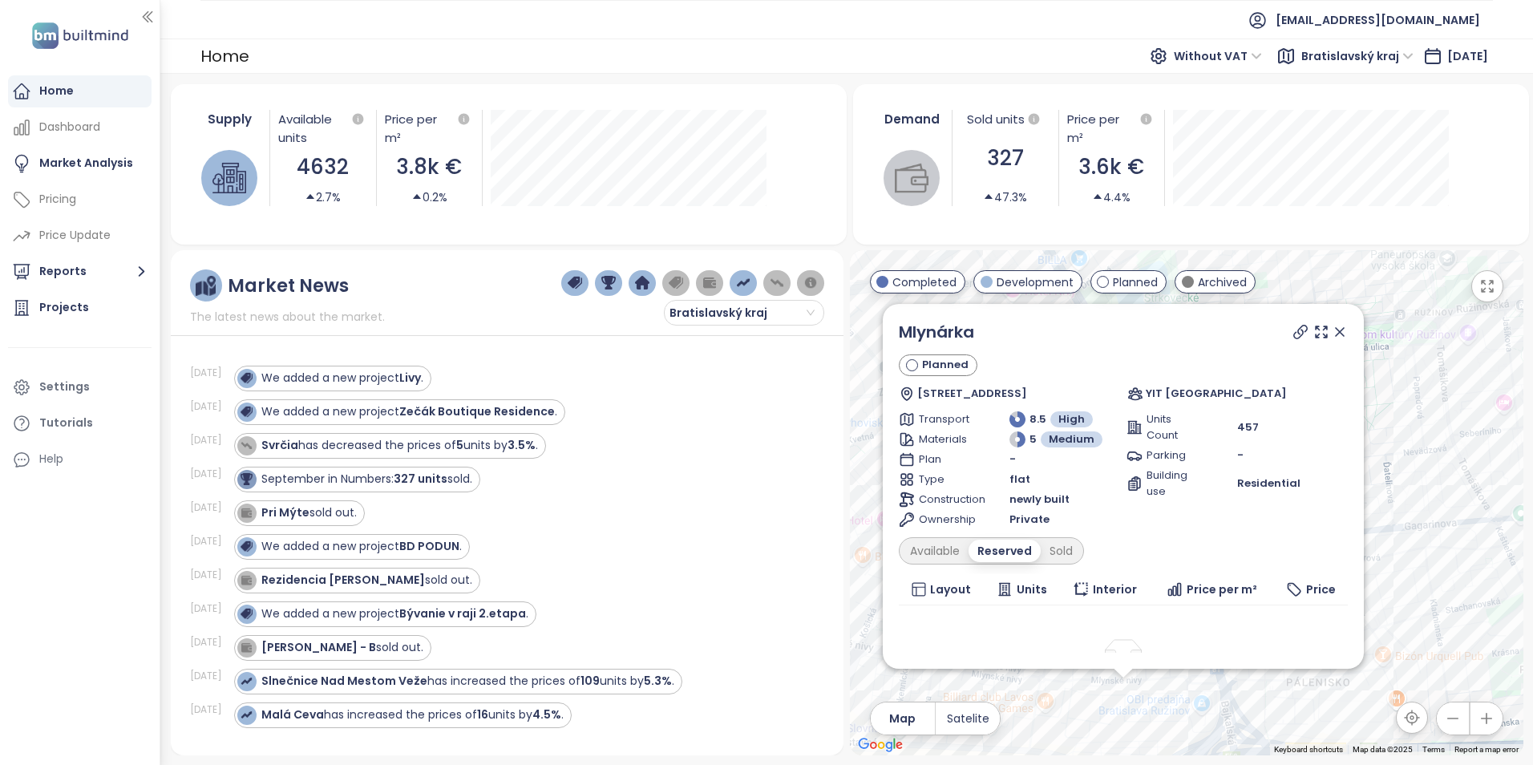
click at [1336, 334] on icon at bounding box center [1340, 332] width 8 height 8
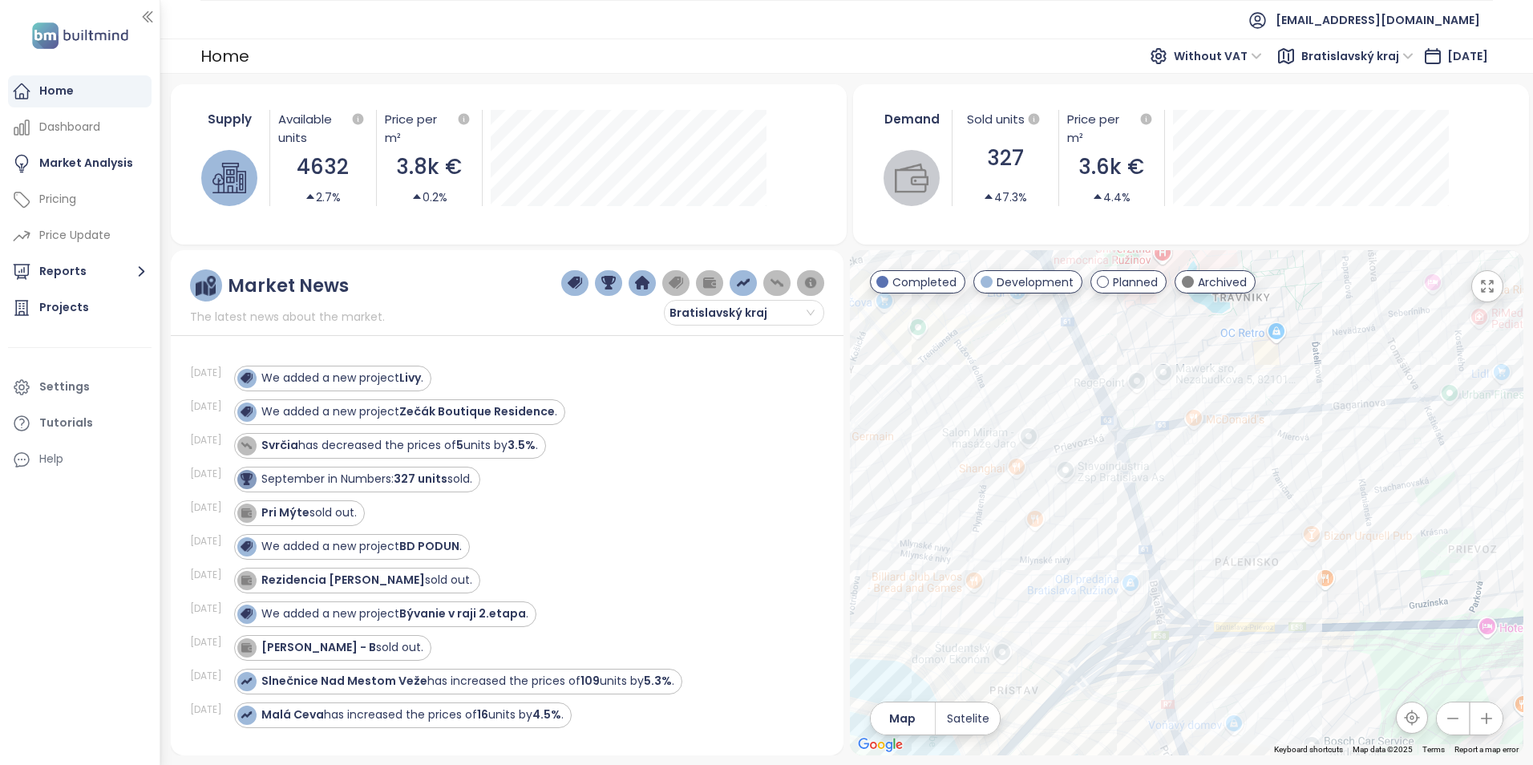
drag, startPoint x: 1189, startPoint y: 660, endPoint x: 1021, endPoint y: 526, distance: 214.5
click at [1114, 536] on div at bounding box center [1186, 502] width 673 height 505
click at [968, 495] on div "Bytový dom Lemon" at bounding box center [1186, 502] width 673 height 505
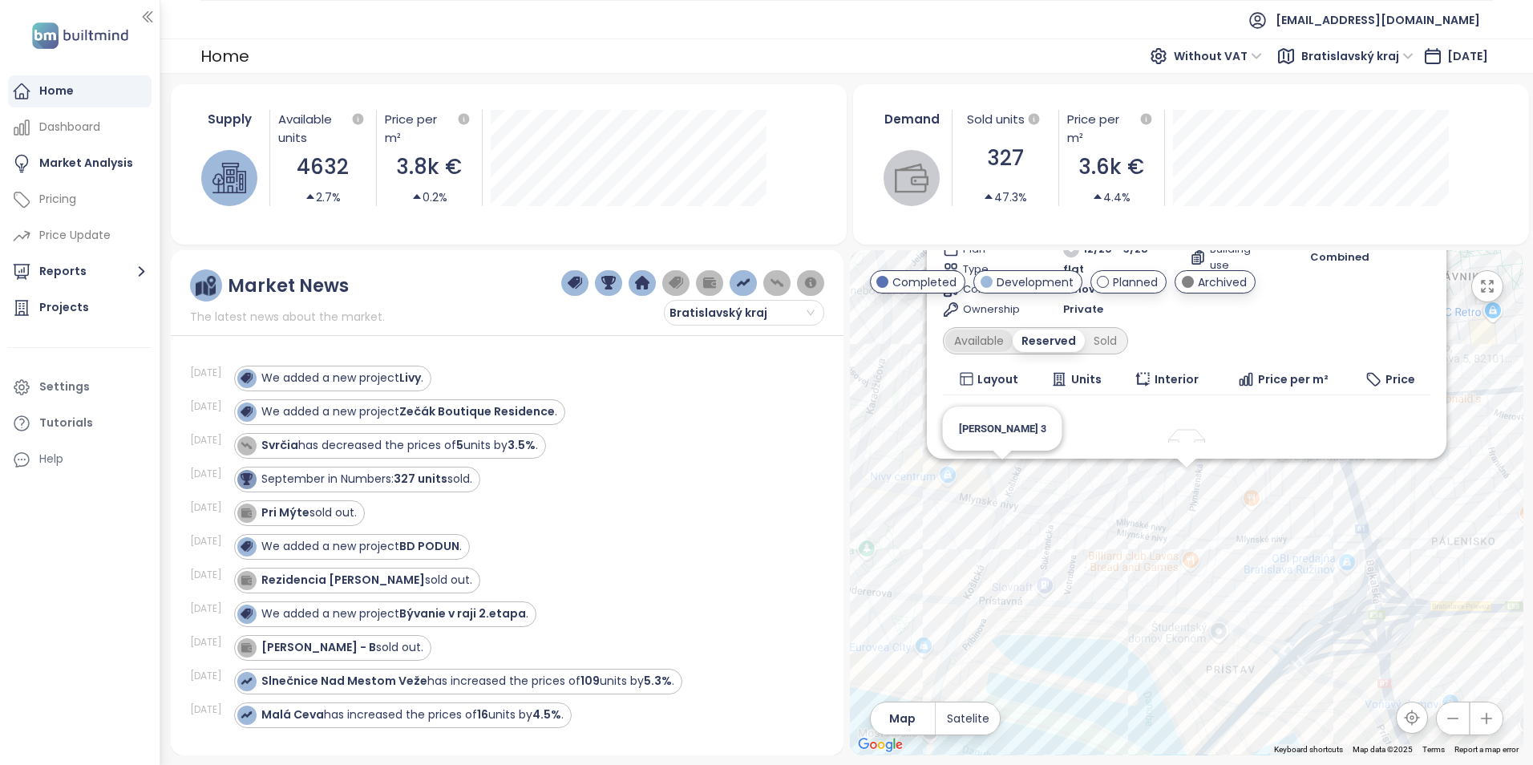
click at [1009, 341] on div "Available" at bounding box center [978, 341] width 67 height 22
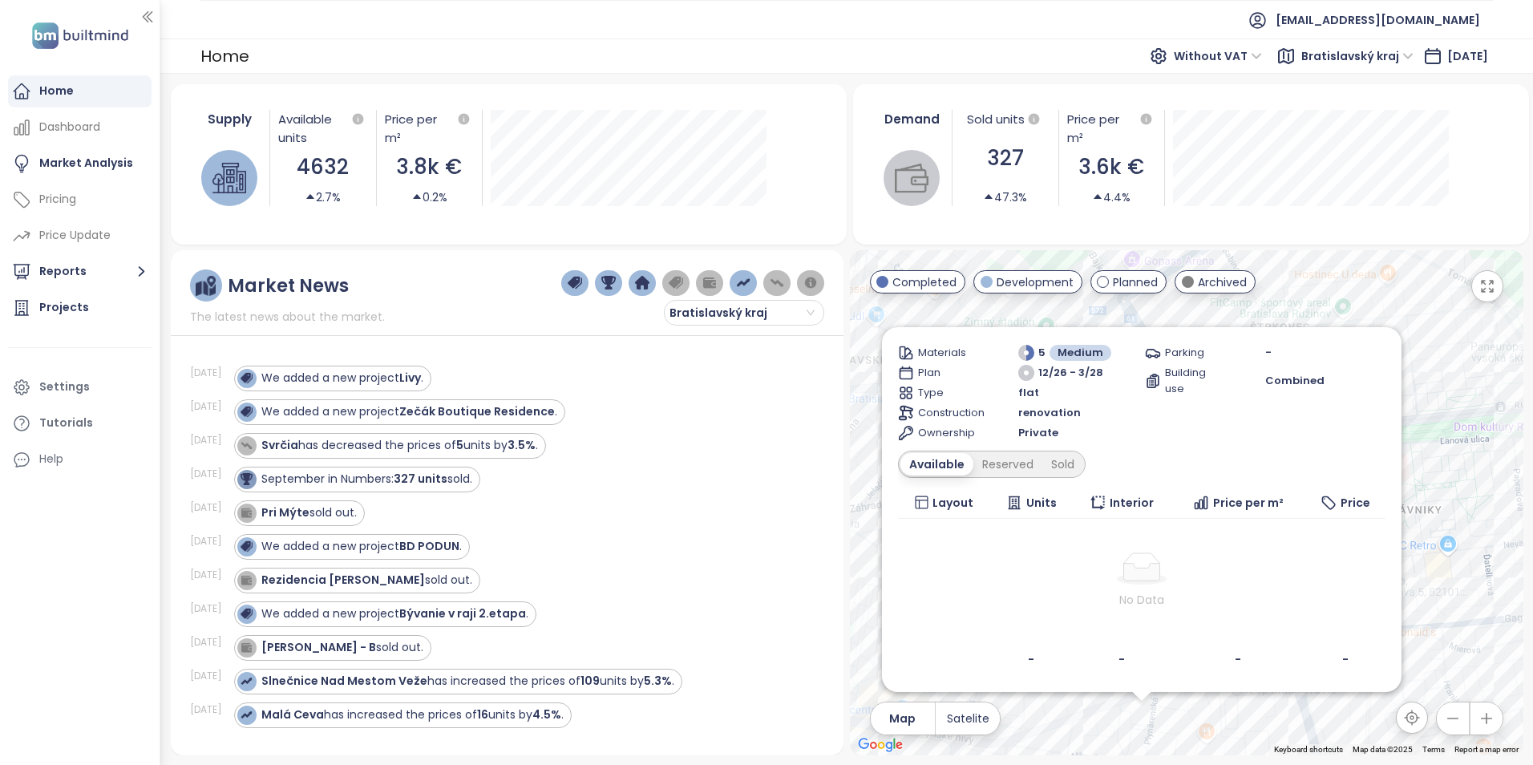
drag, startPoint x: 1443, startPoint y: 467, endPoint x: 1420, endPoint y: 601, distance: 136.7
click at [1420, 601] on div "Bytový dom Lemon Planned 2 1332, Plynárenská, 821 09 Bratislava, Slovakia Press…" at bounding box center [1186, 502] width 673 height 505
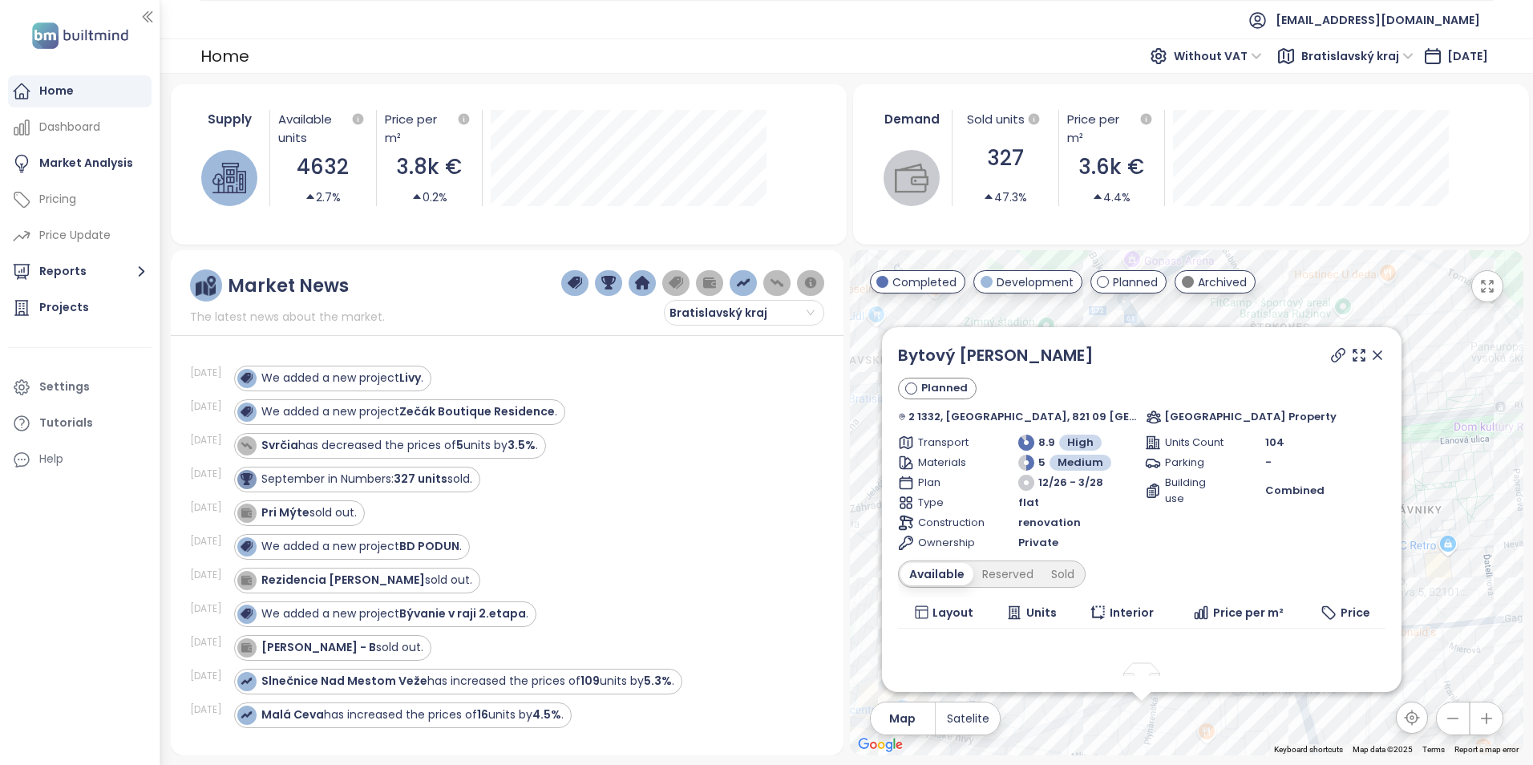
click at [1373, 354] on icon at bounding box center [1377, 355] width 8 height 8
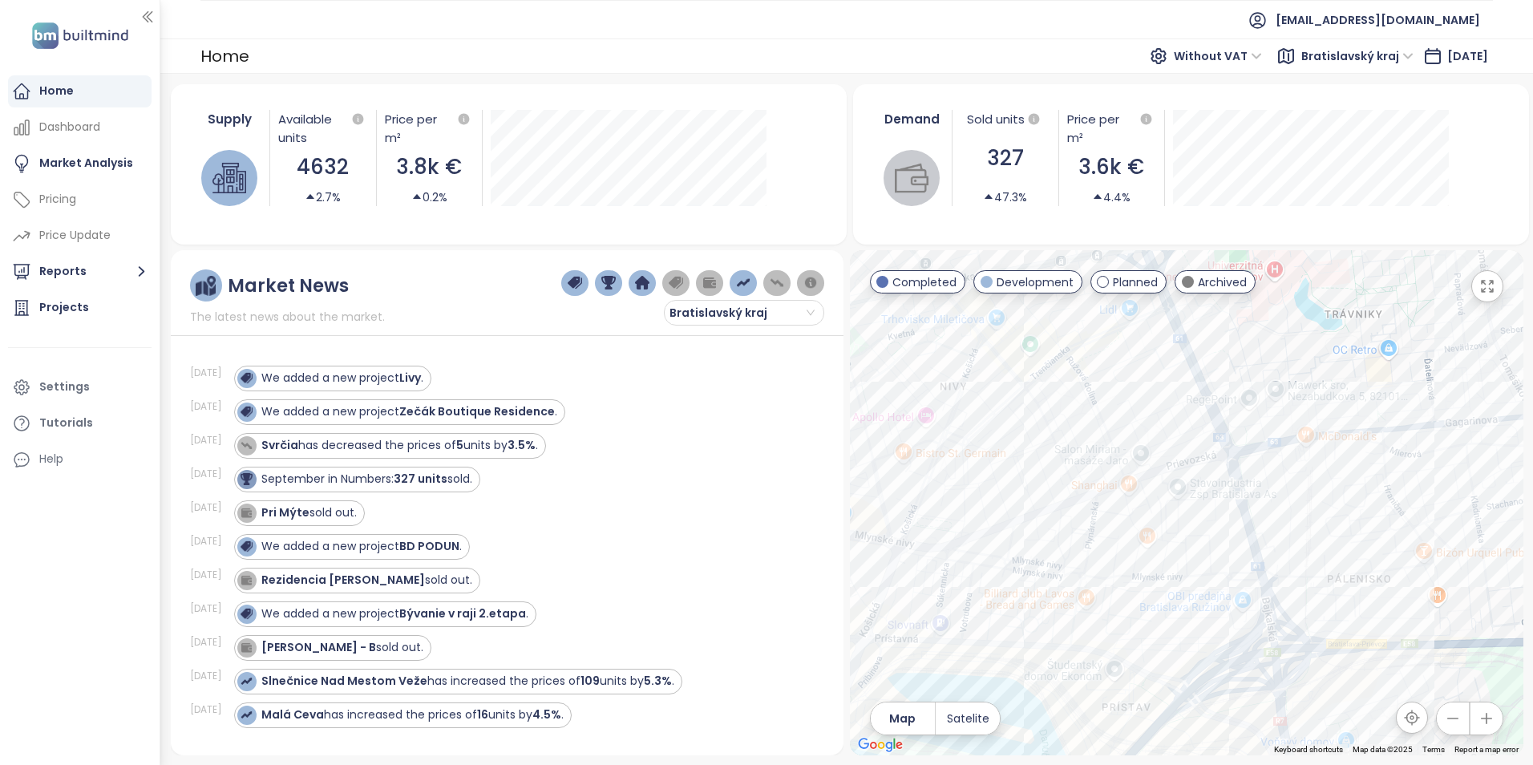
drag, startPoint x: 1183, startPoint y: 483, endPoint x: 1178, endPoint y: 408, distance: 75.5
click at [1178, 408] on div at bounding box center [1186, 502] width 673 height 505
